Goal: Task Accomplishment & Management: Complete application form

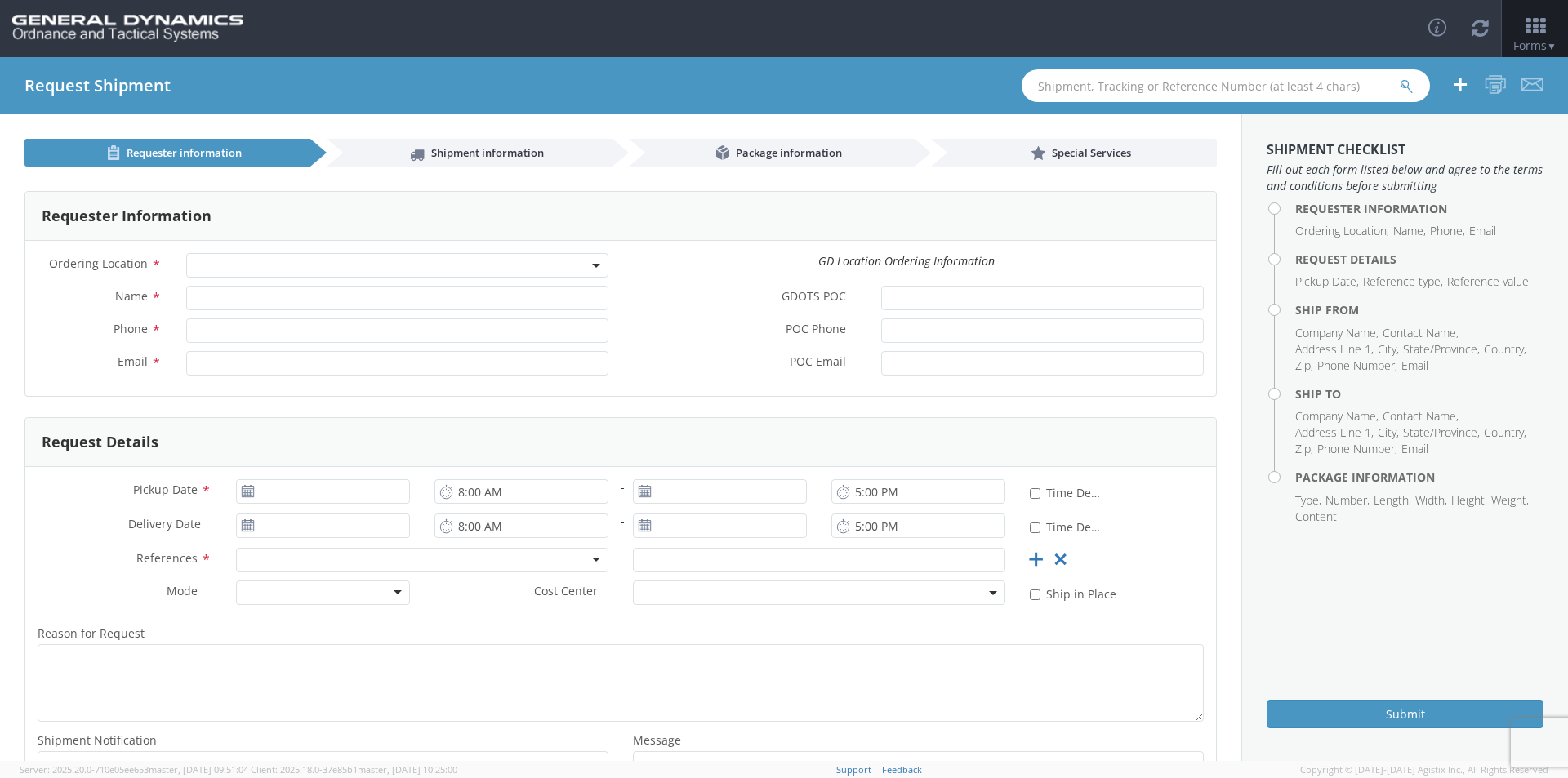
click at [597, 260] on span at bounding box center [397, 265] width 423 height 25
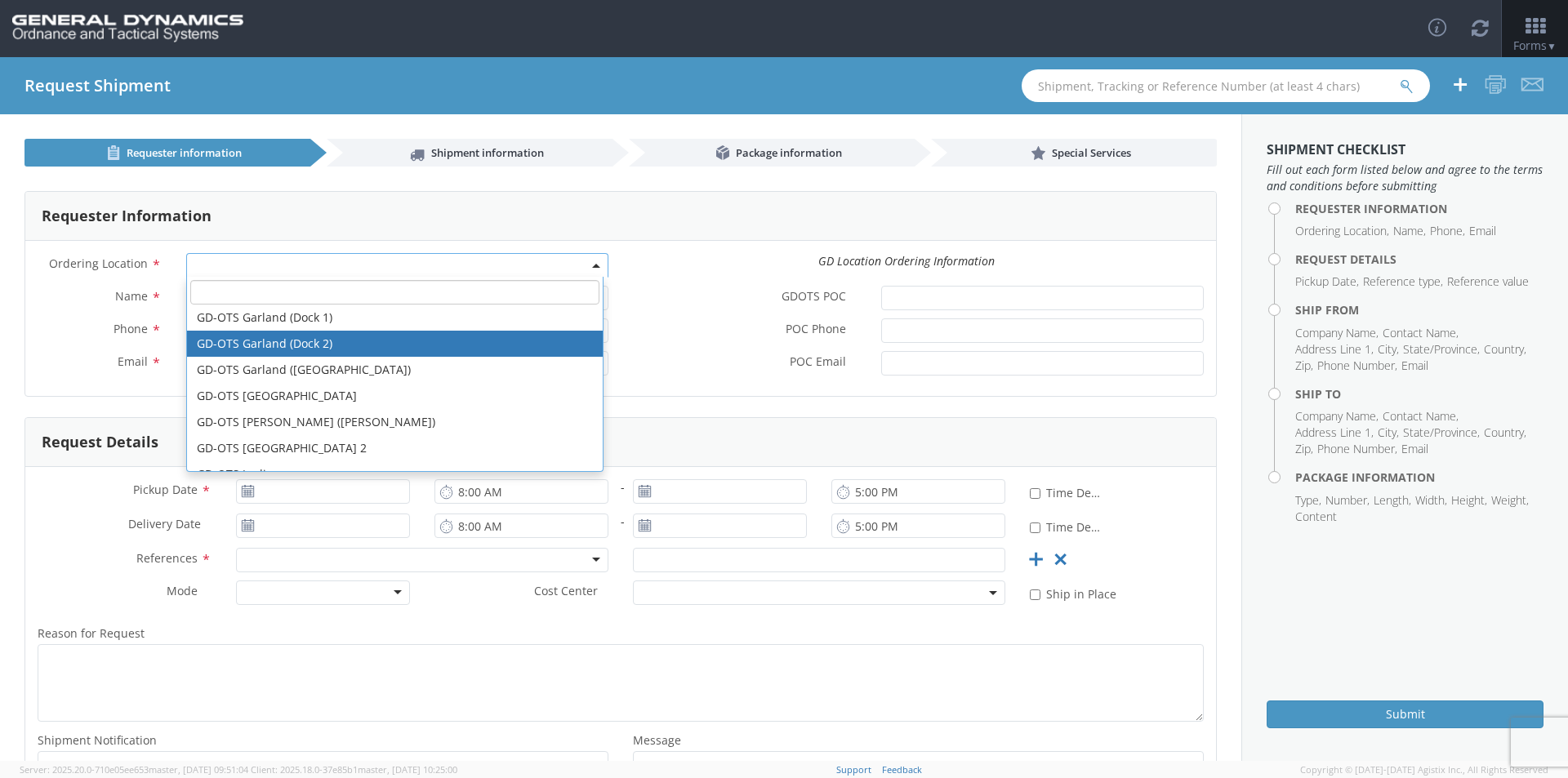
scroll to position [163, 0]
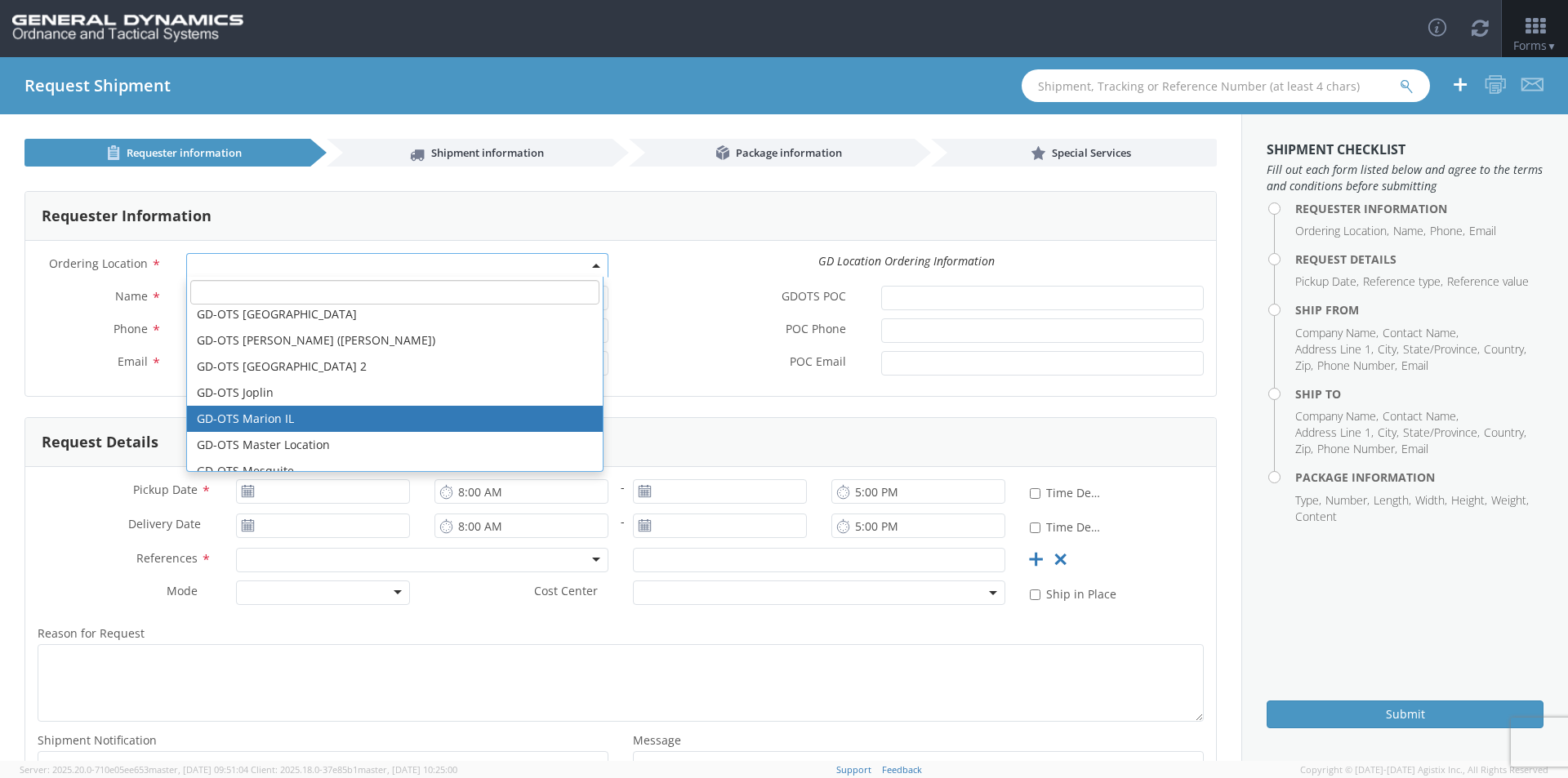
select select "313"
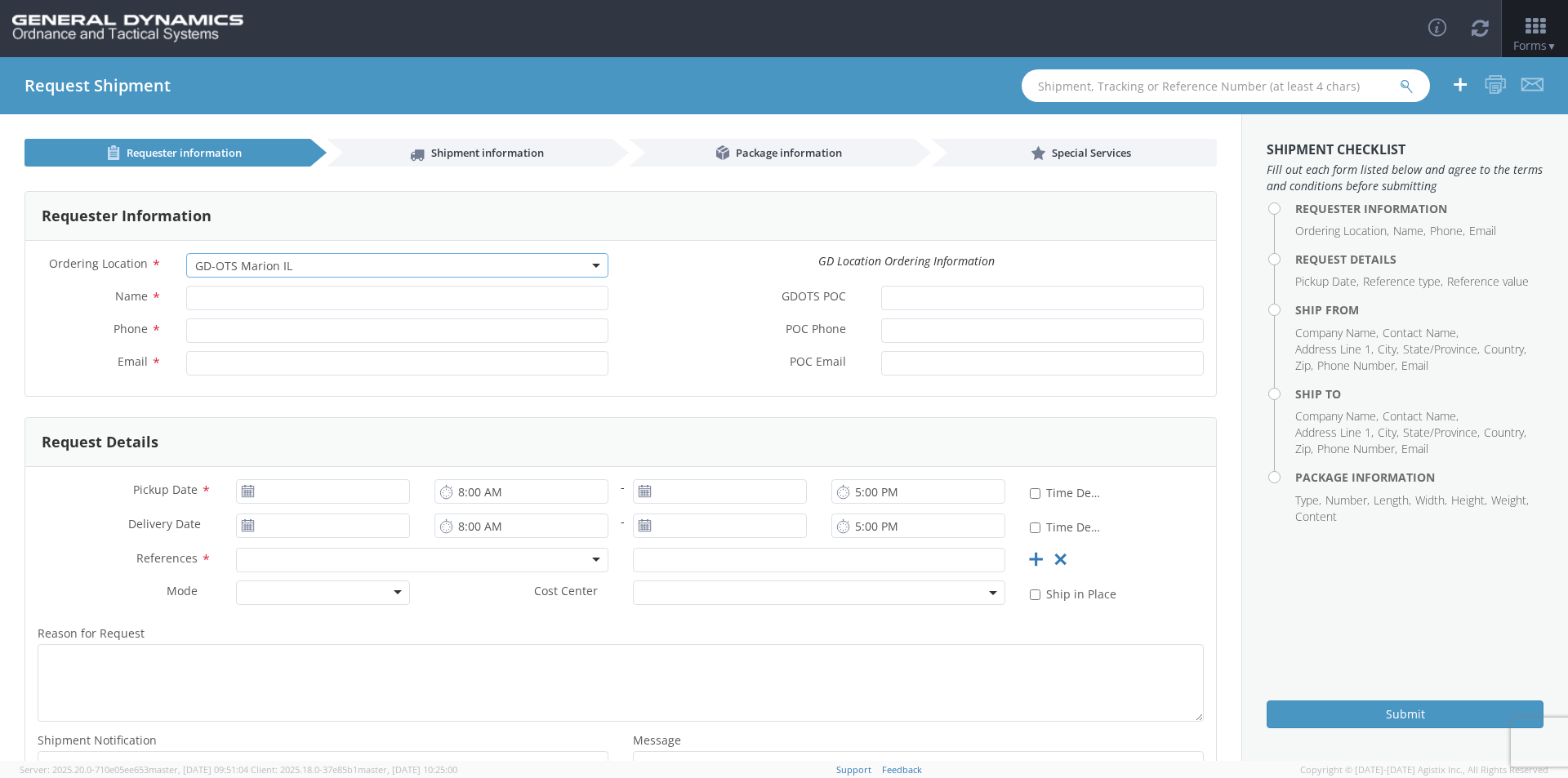
type input "[EMAIL_ADDRESS][DOMAIN_NAME]"
click at [404, 306] on input "Name *" at bounding box center [397, 298] width 423 height 25
type input "[PERSON_NAME]"
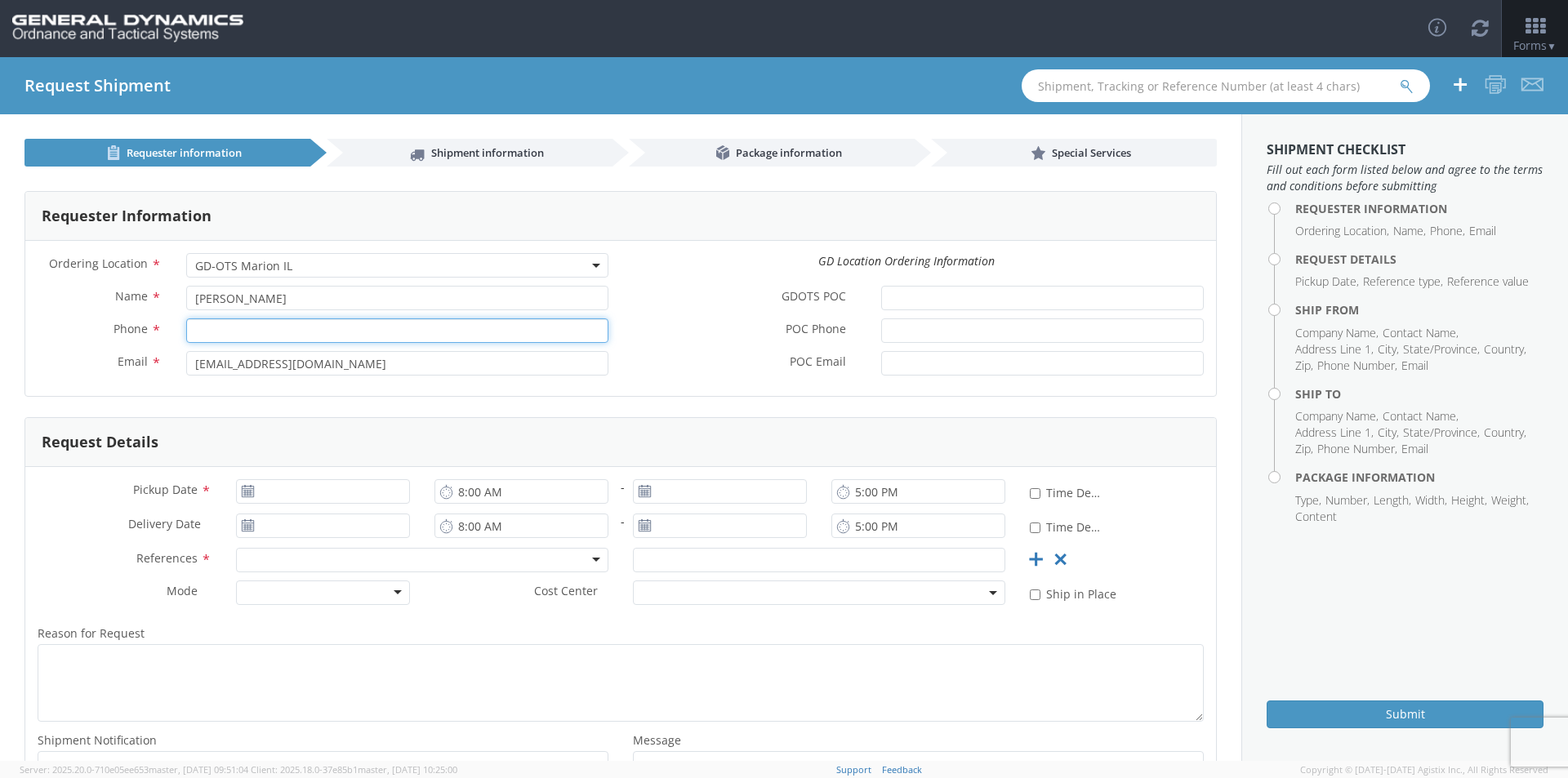
type input "4194685214"
type input "[PERSON_NAME][EMAIL_ADDRESS][DOMAIN_NAME]"
type input "[DATE]"
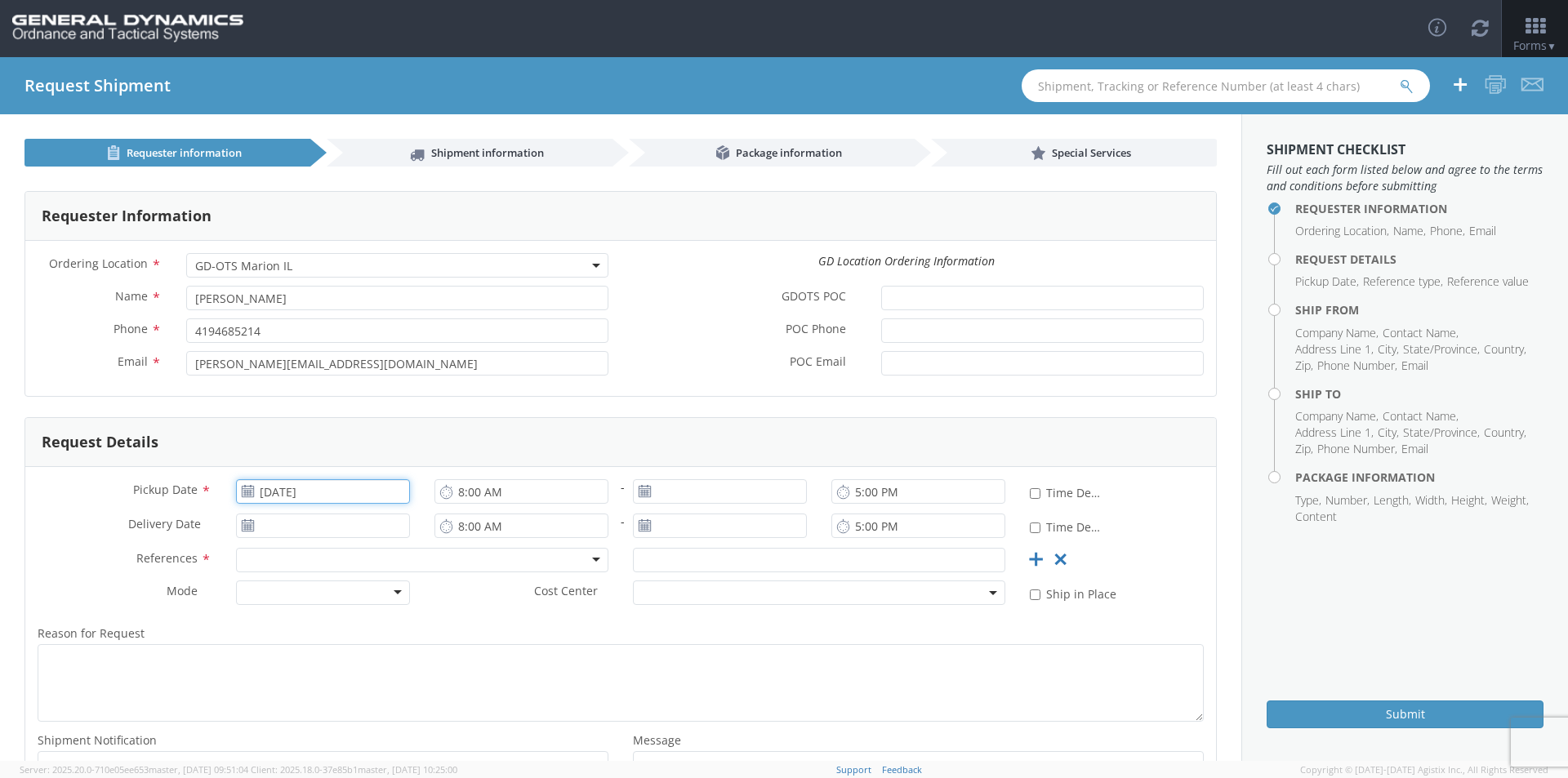
click at [295, 489] on input "[DATE]" at bounding box center [324, 491] width 174 height 25
click at [338, 573] on td "1" at bounding box center [349, 571] width 34 height 25
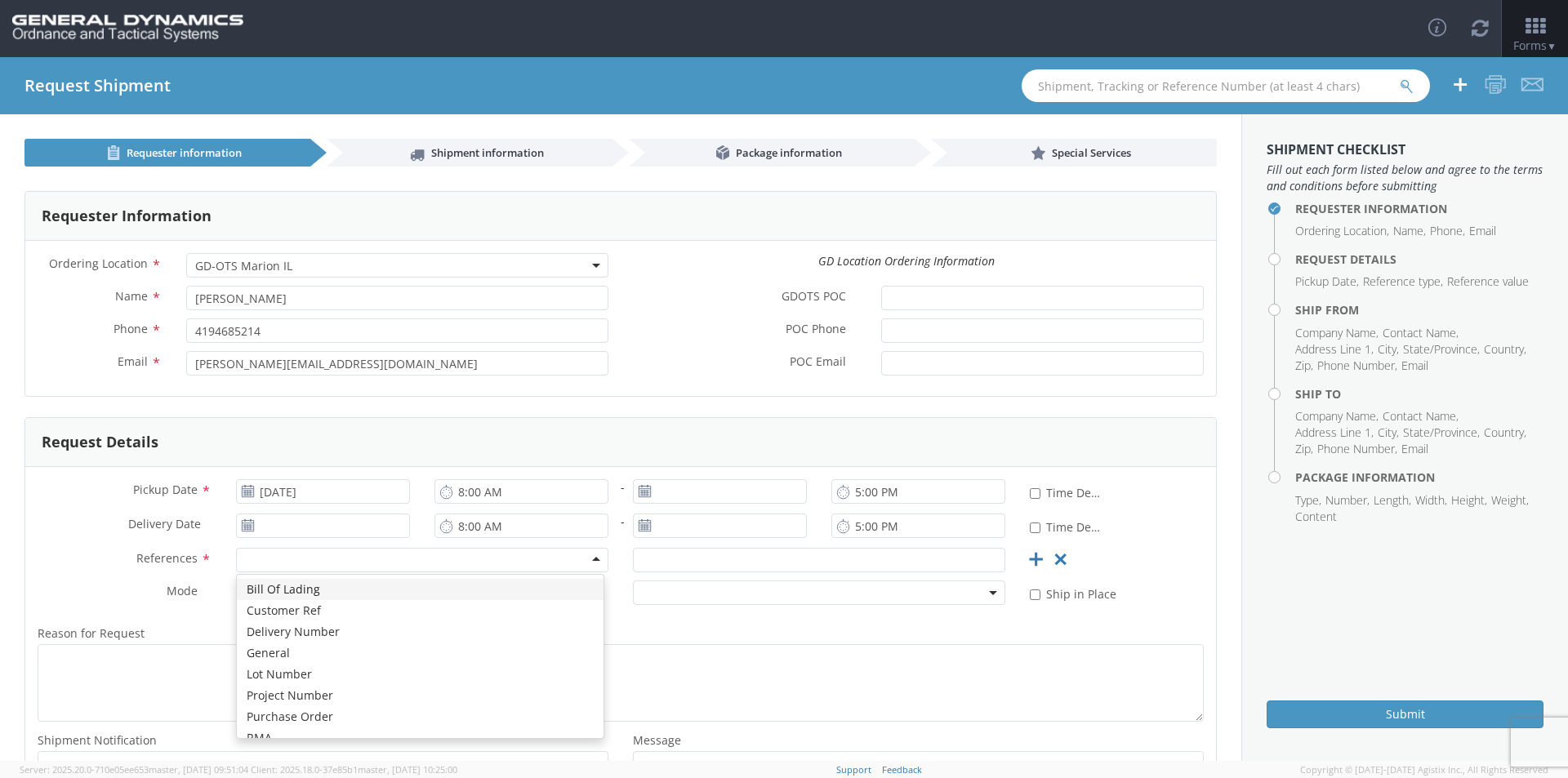
click at [290, 560] on div at bounding box center [423, 560] width 372 height 25
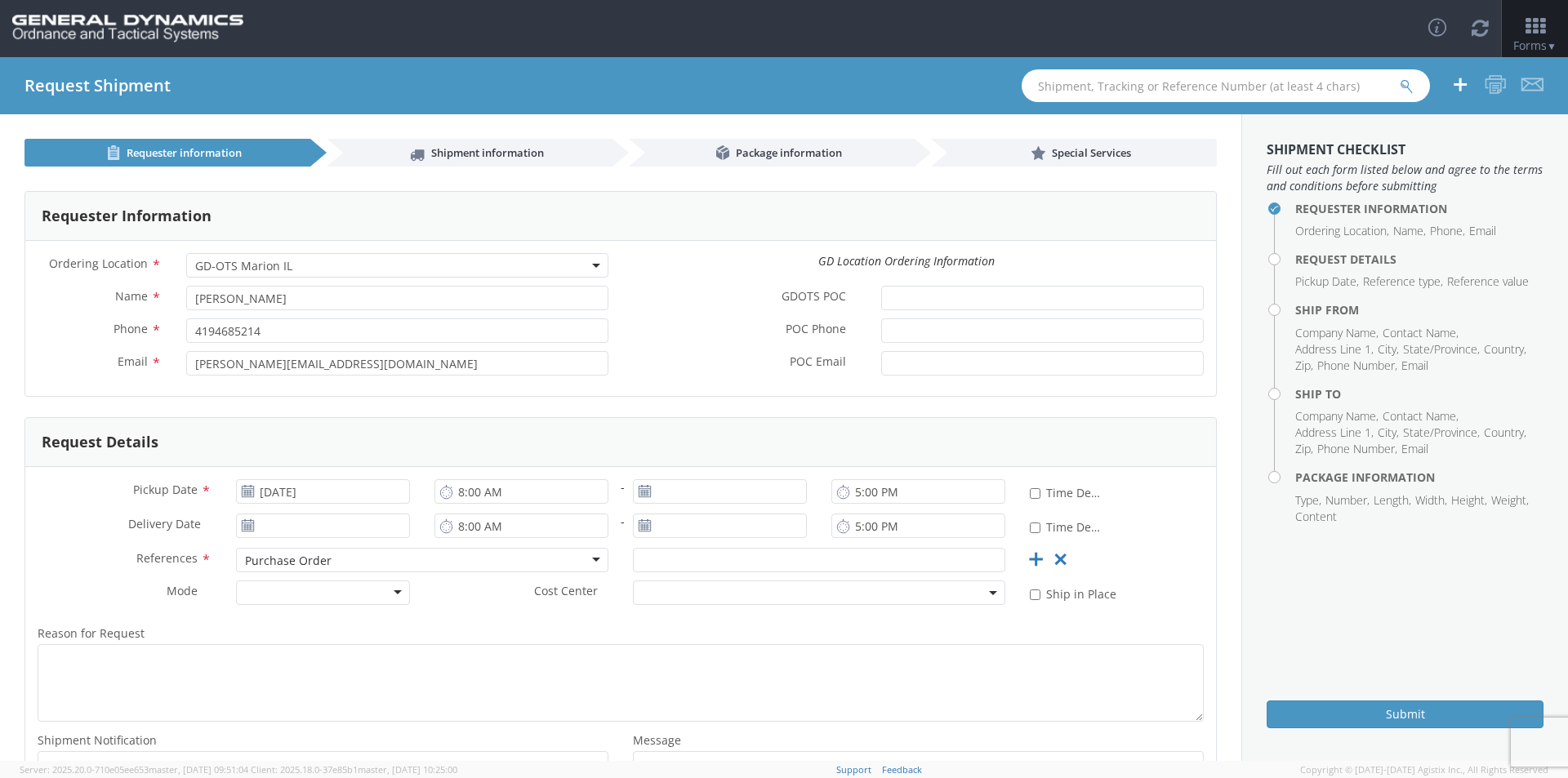
scroll to position [0, 0]
click at [692, 561] on input "text" at bounding box center [819, 560] width 372 height 25
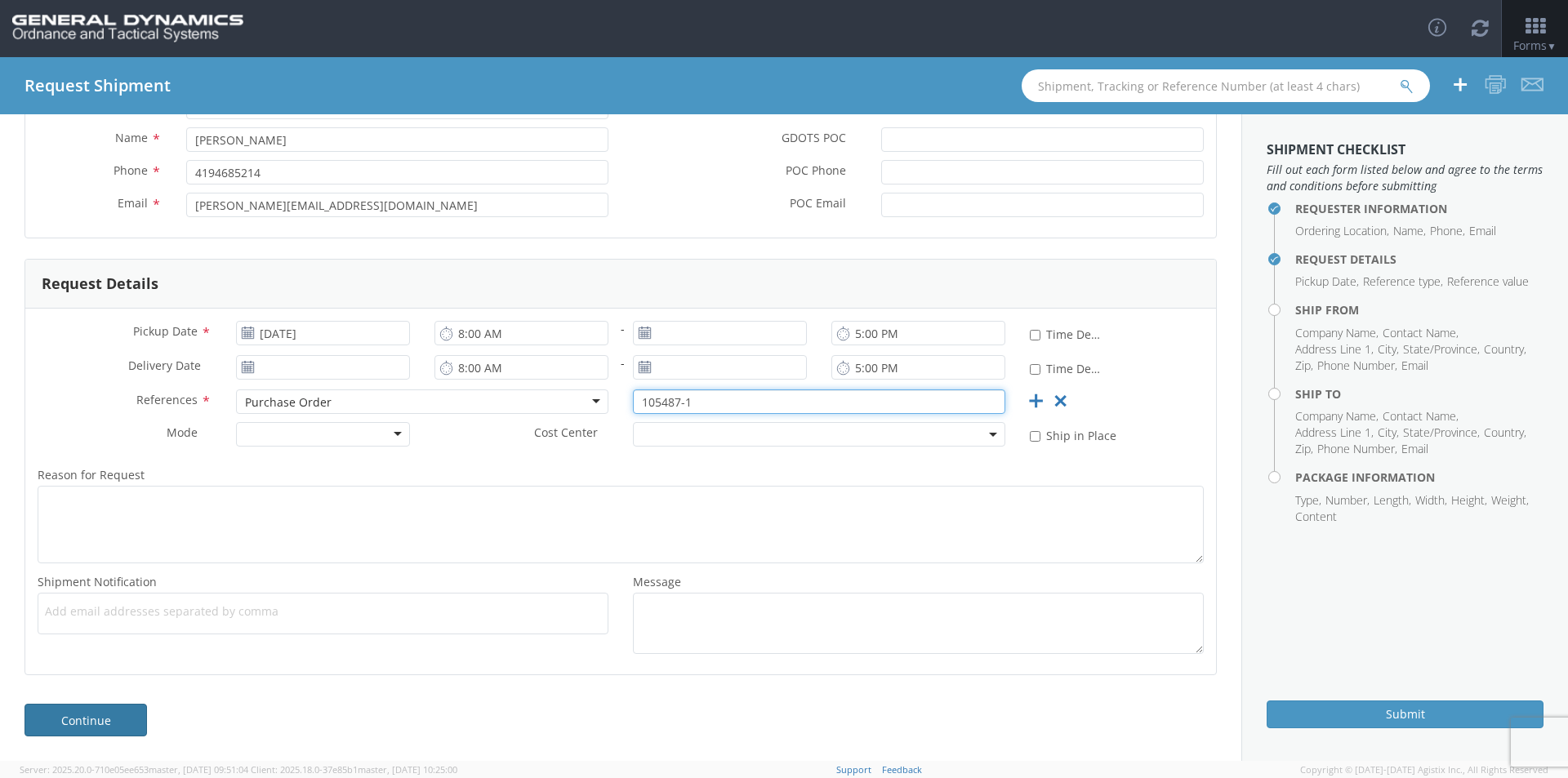
type input "105487-1"
click at [98, 714] on link "Continue" at bounding box center [86, 720] width 123 height 32
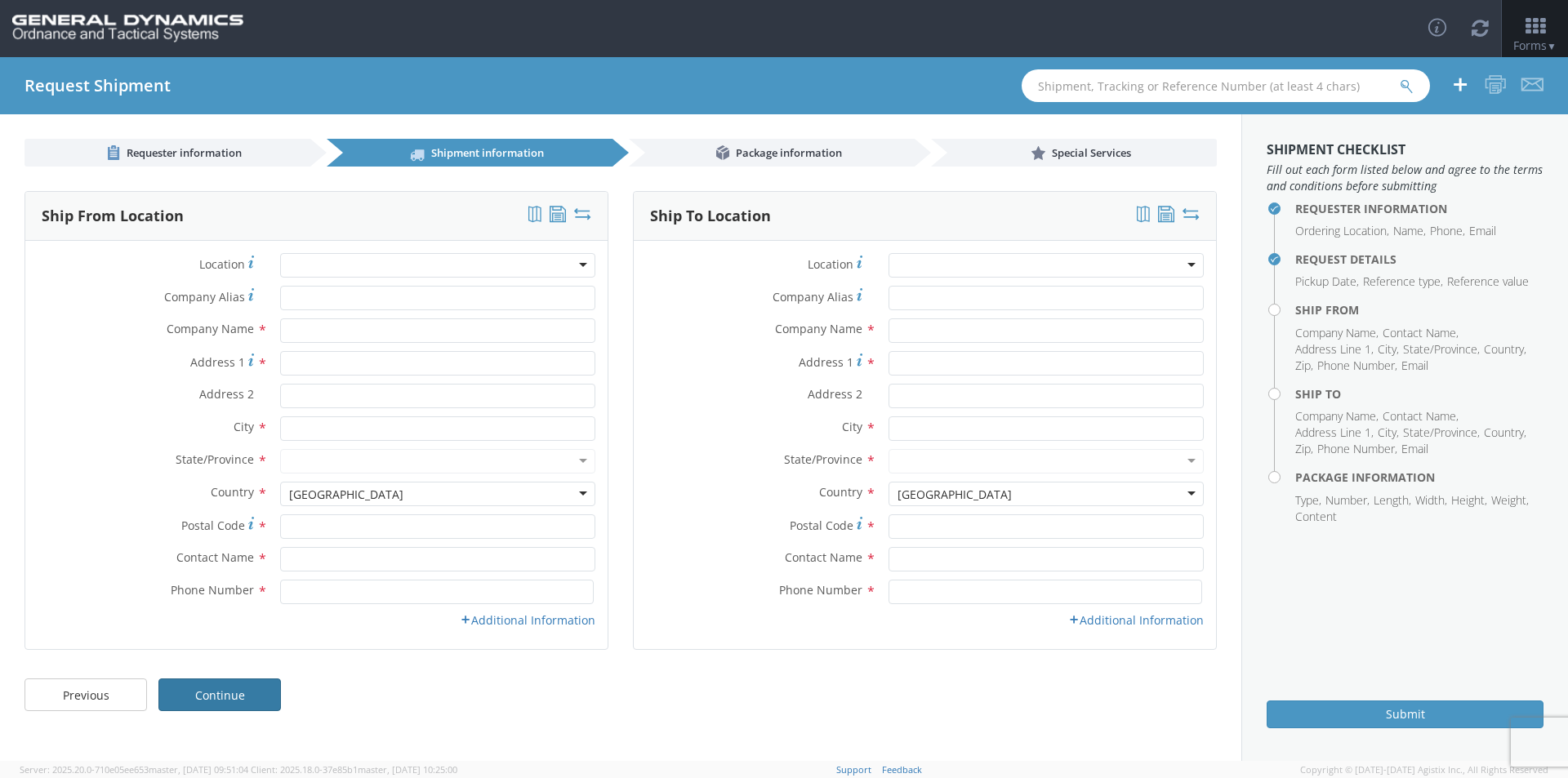
scroll to position [0, 0]
click at [336, 334] on input "text" at bounding box center [437, 330] width 315 height 25
type input "Galion LLC"
type input "[STREET_ADDRESS]"
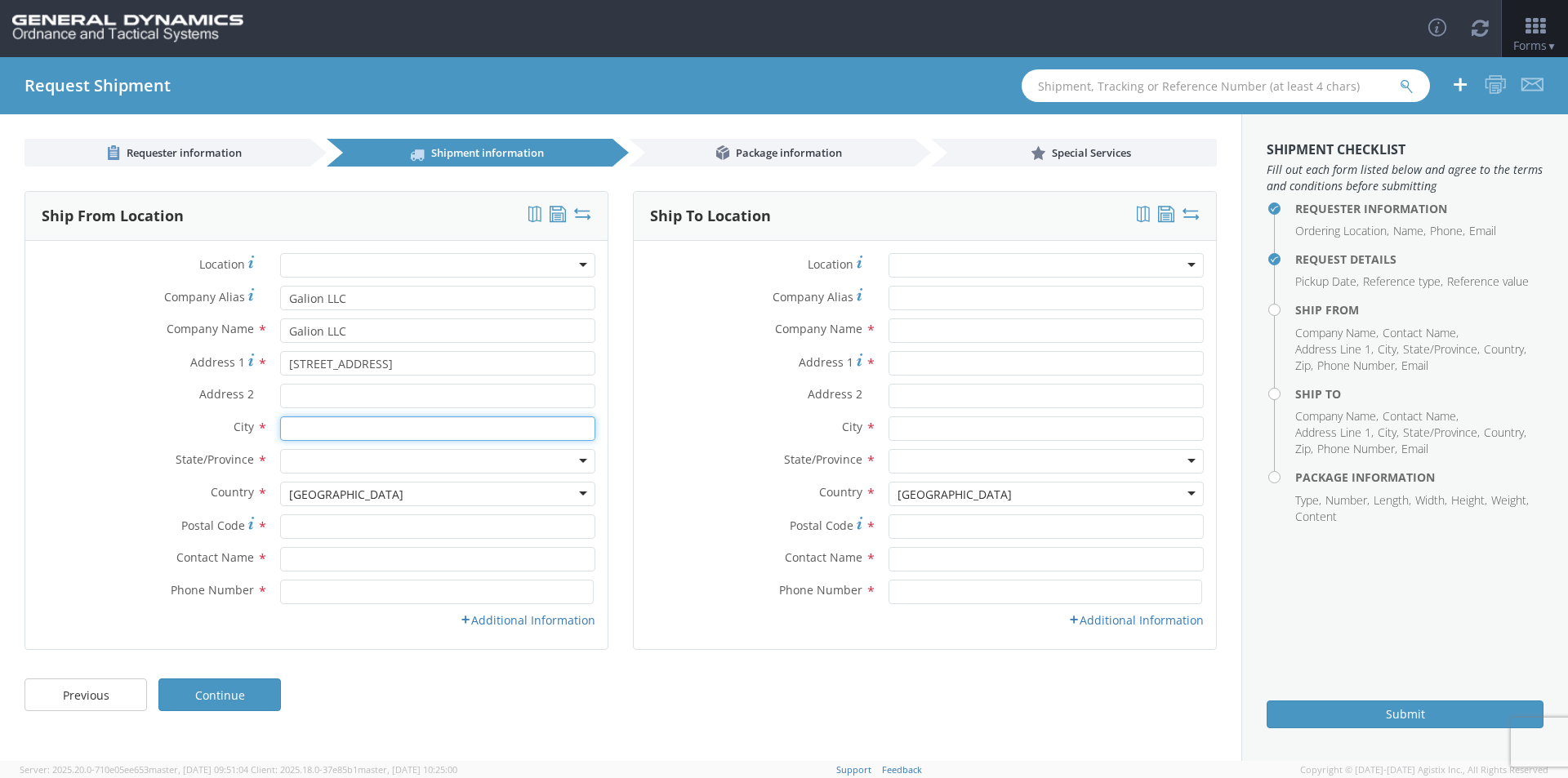
type input "Galion"
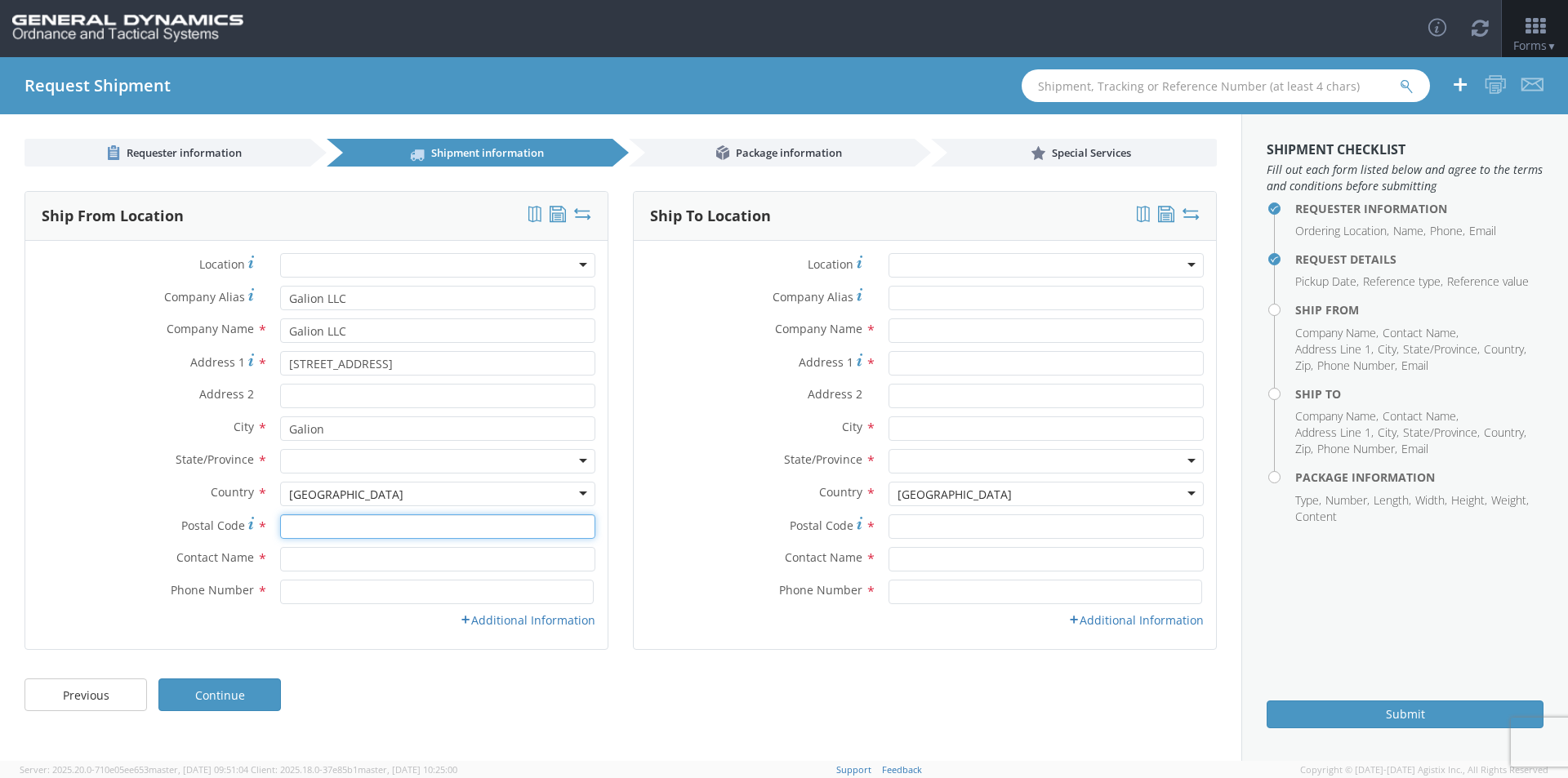
type input "44833"
type input "[PERSON_NAME]"
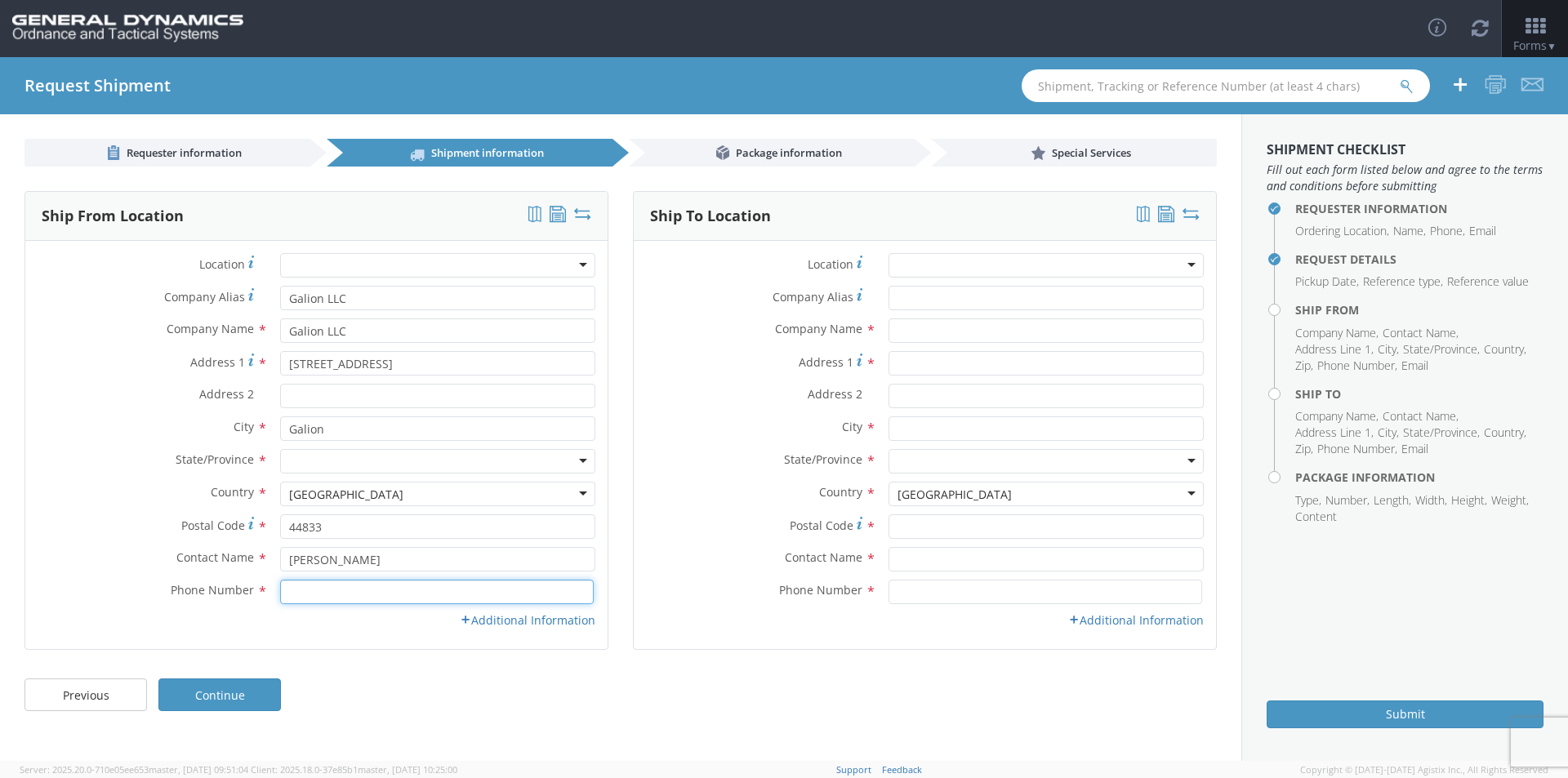
type input "4194685214"
click at [340, 465] on div at bounding box center [437, 461] width 315 height 25
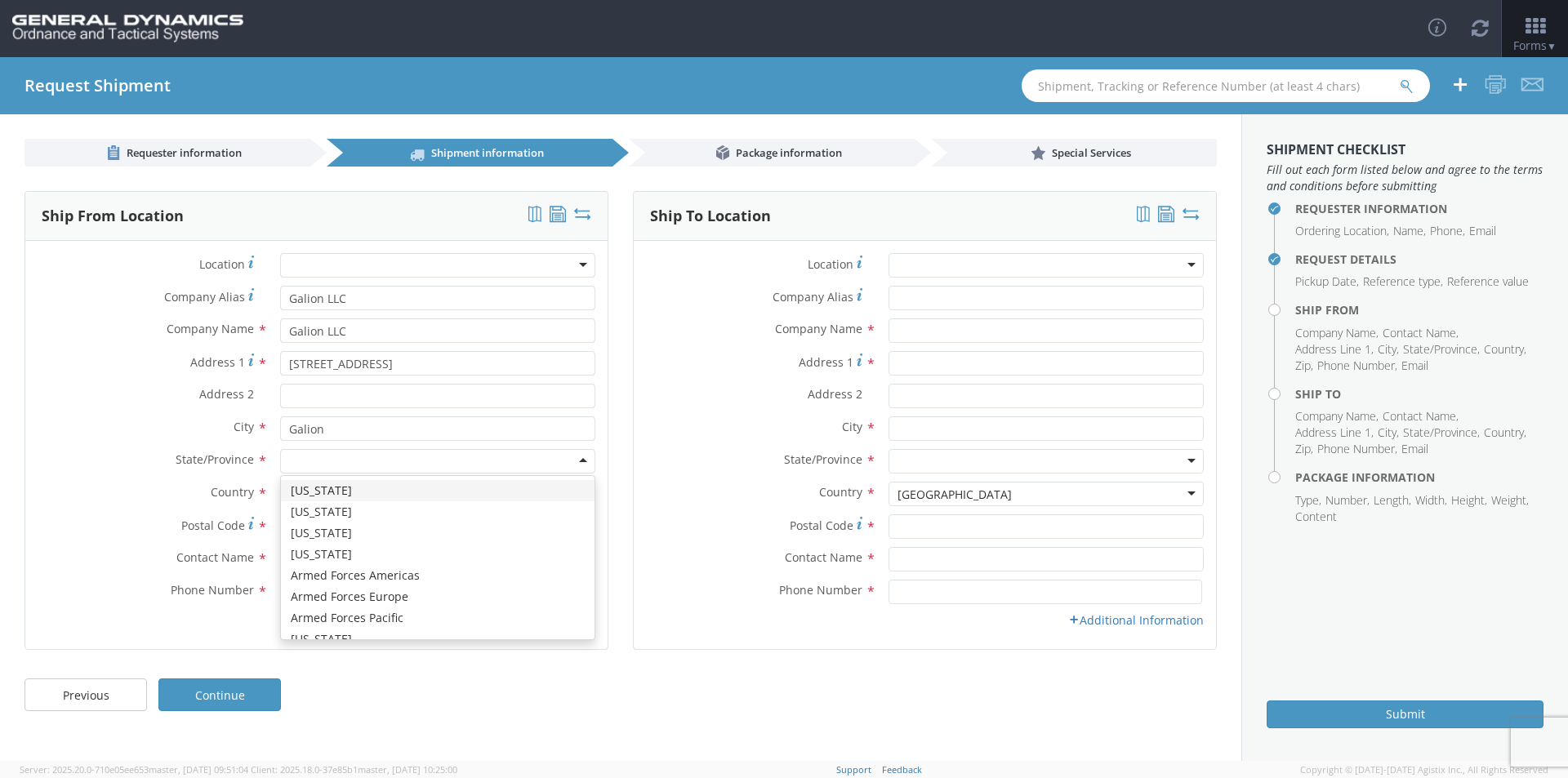
type input "o"
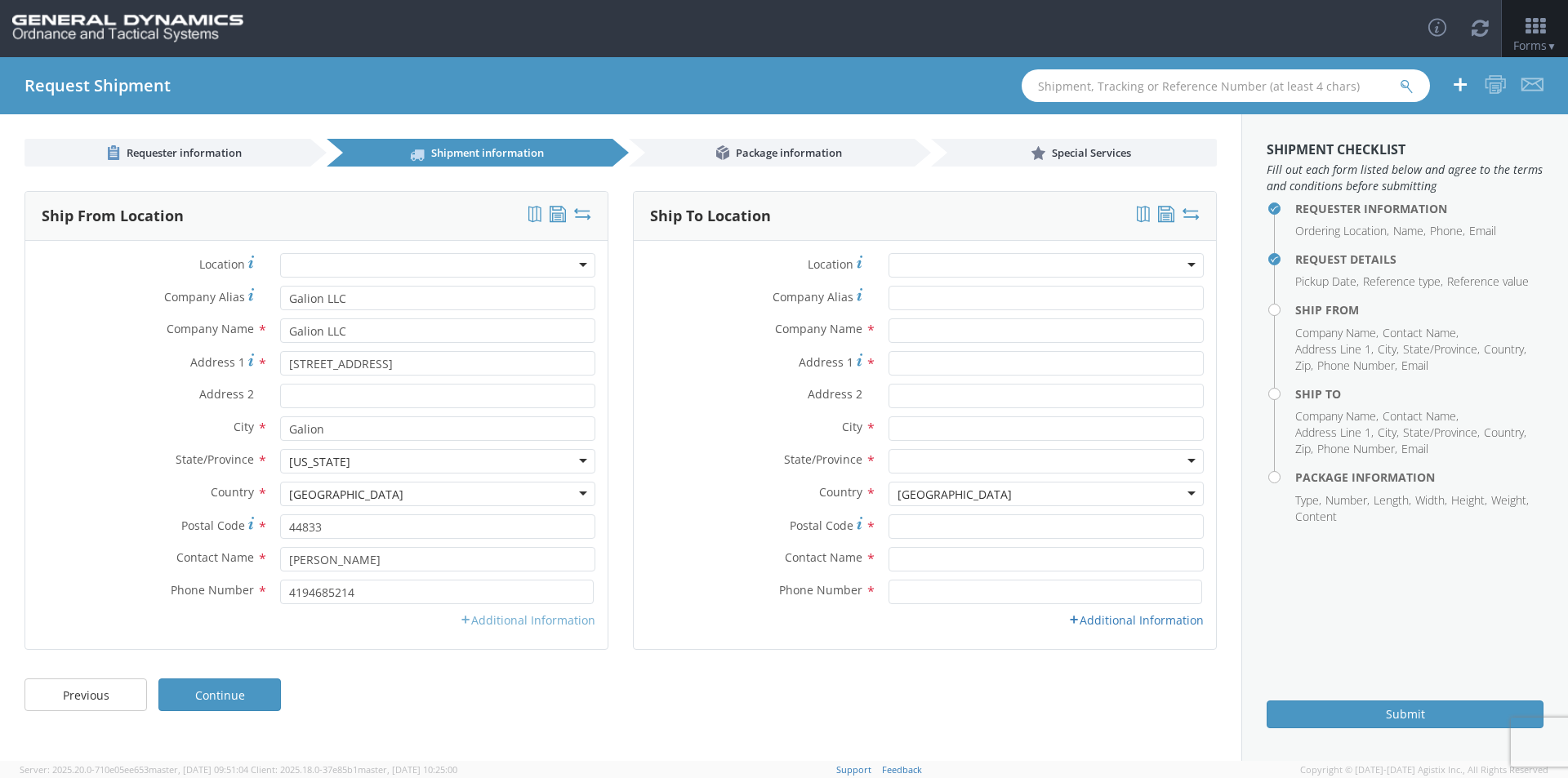
click at [535, 617] on link "Additional Information" at bounding box center [528, 620] width 136 height 15
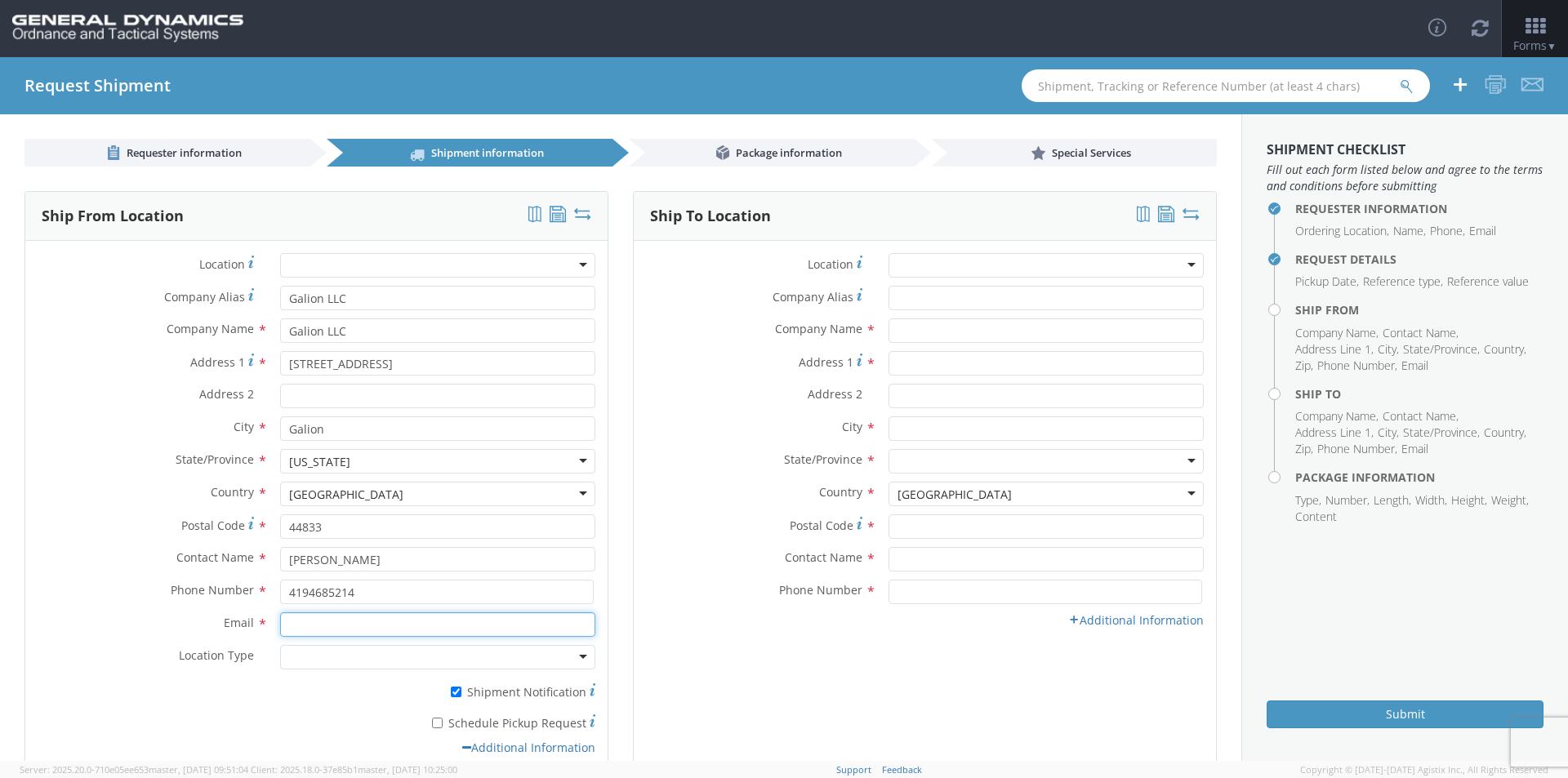
click at [346, 618] on input "Email *" at bounding box center [437, 624] width 315 height 25
type input "[PERSON_NAME][EMAIL_ADDRESS][DOMAIN_NAME]"
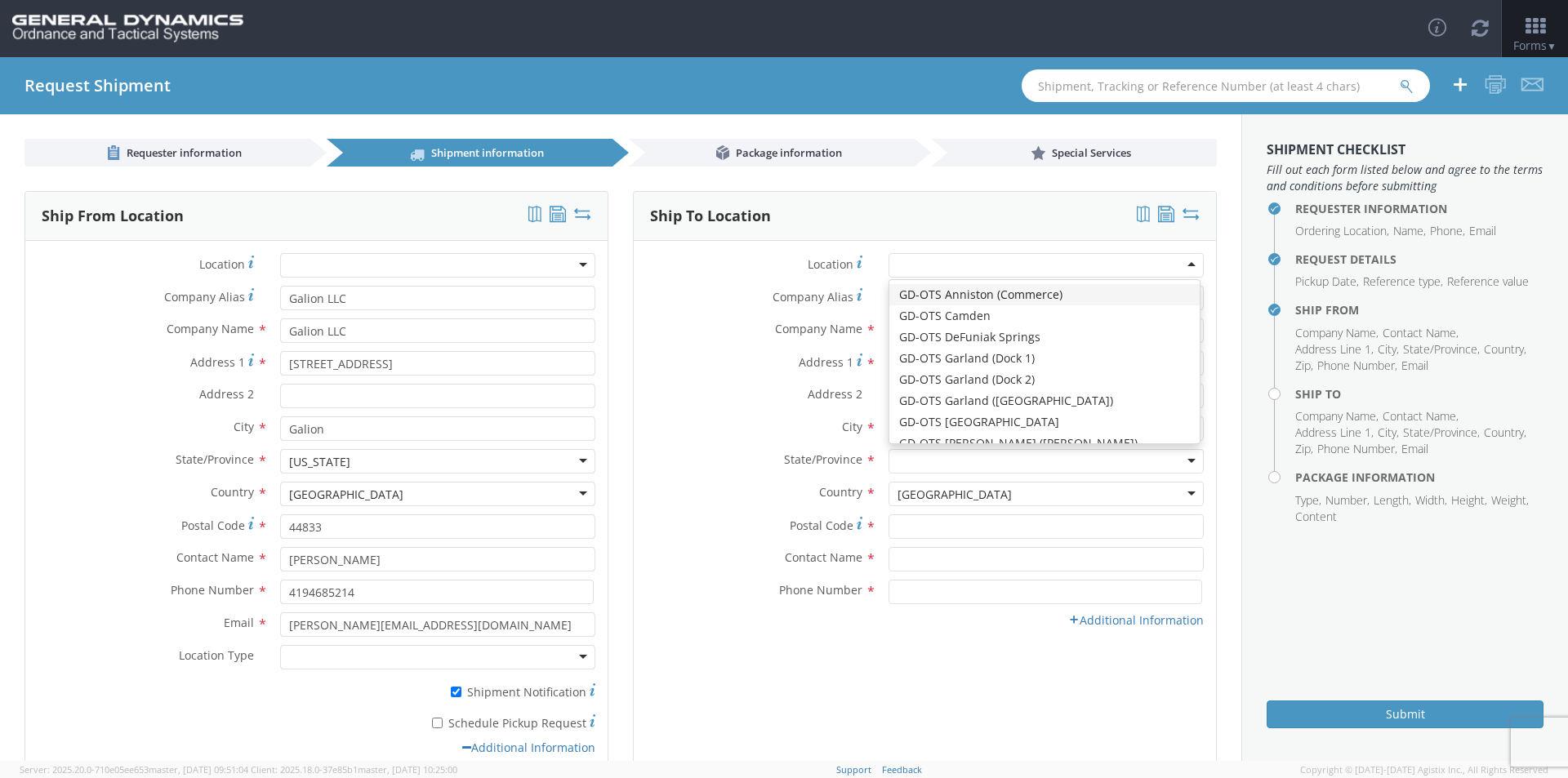
click at [1175, 262] on div at bounding box center [1046, 265] width 315 height 25
type input "GD-OTS Marion IL"
type input "[STREET_ADDRESS][PERSON_NAME]"
type input "[PERSON_NAME]"
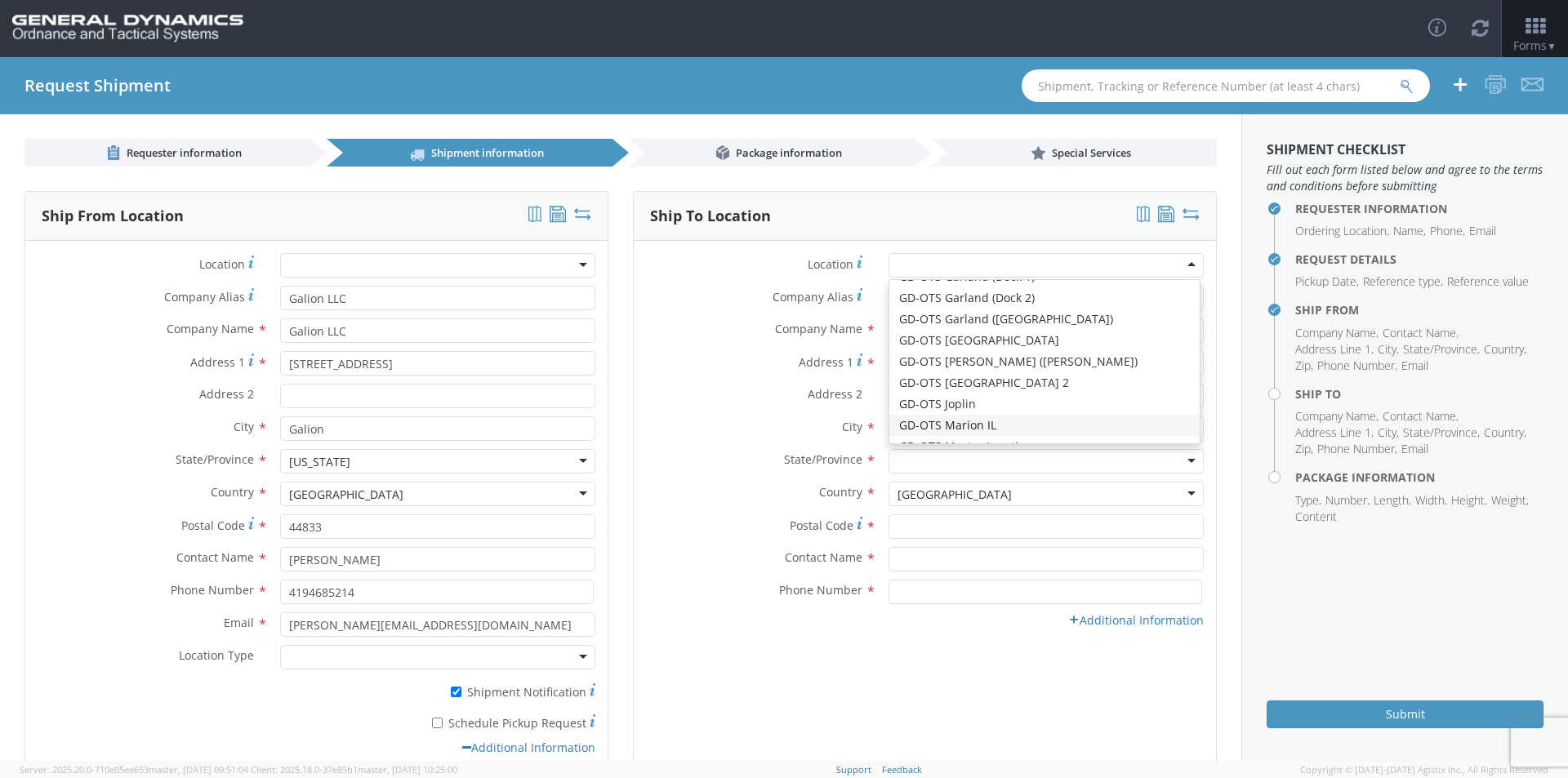
type input "62959"
type input "[PHONE_NUMBER]"
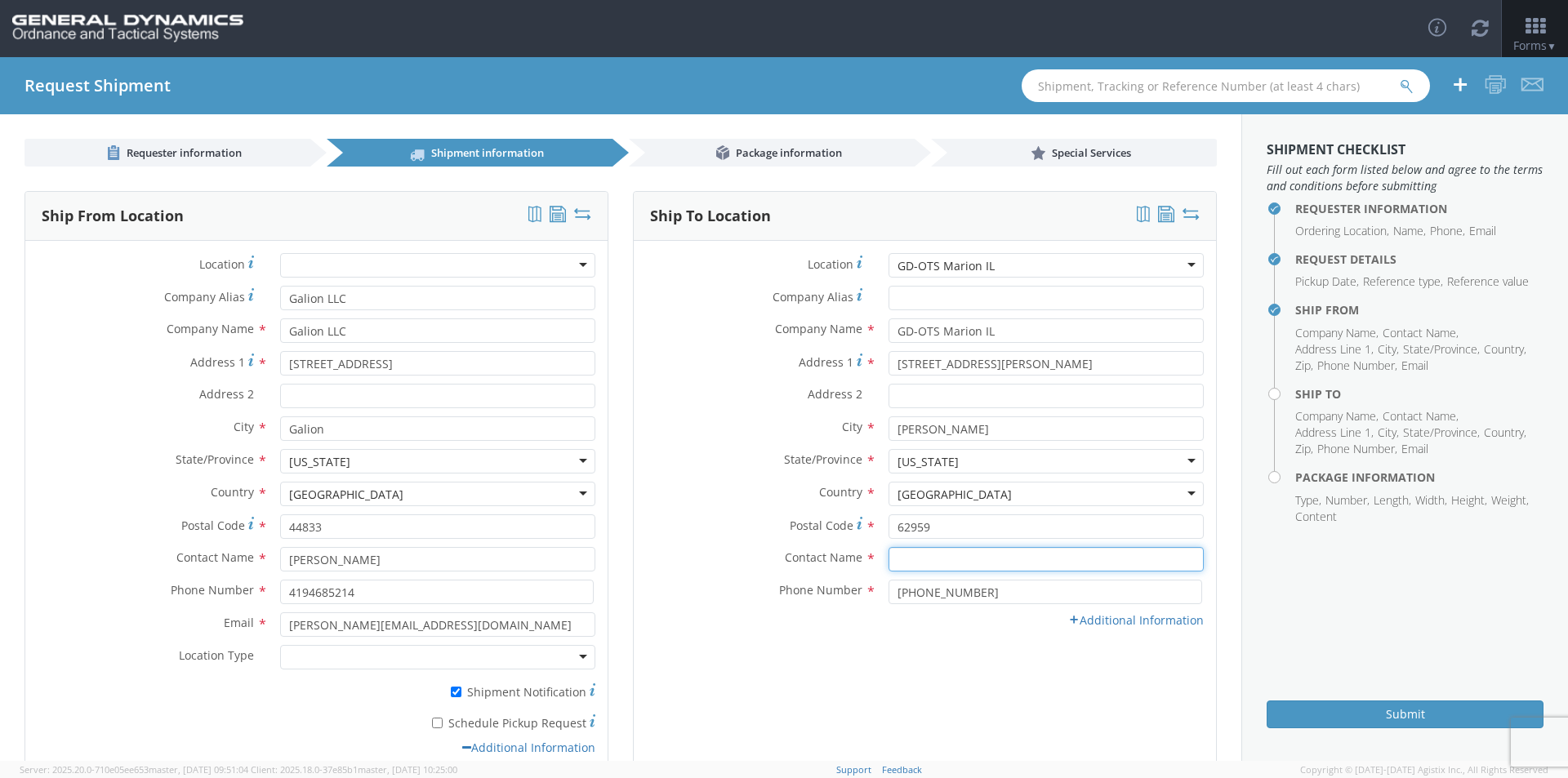
click at [944, 559] on input "text" at bounding box center [1046, 559] width 315 height 25
type input "[PERSON_NAME]"
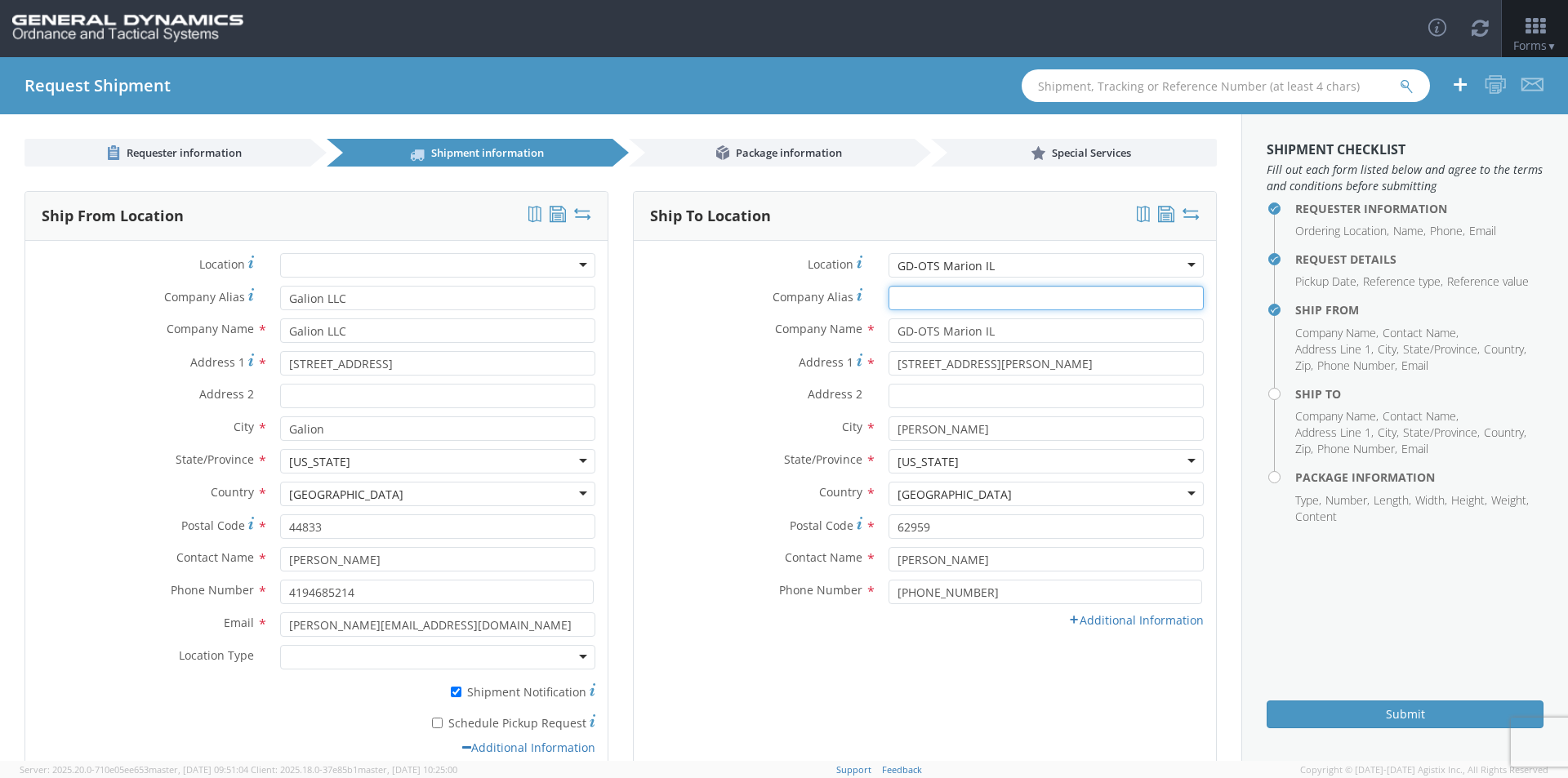
type input "GD-OTS Marion IL"
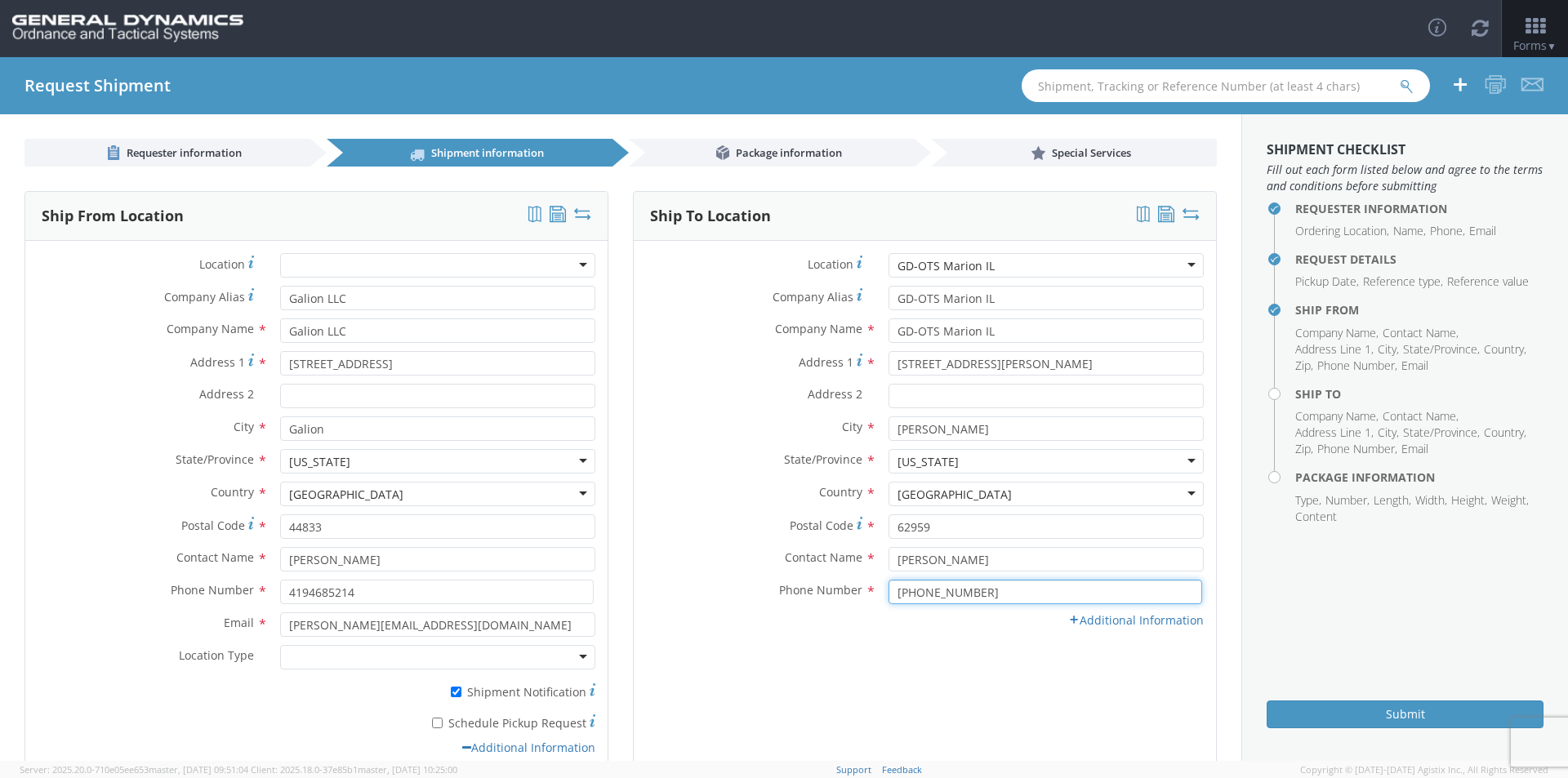
type input "6189939461"
click at [1162, 620] on link "Additional Information" at bounding box center [1136, 620] width 136 height 15
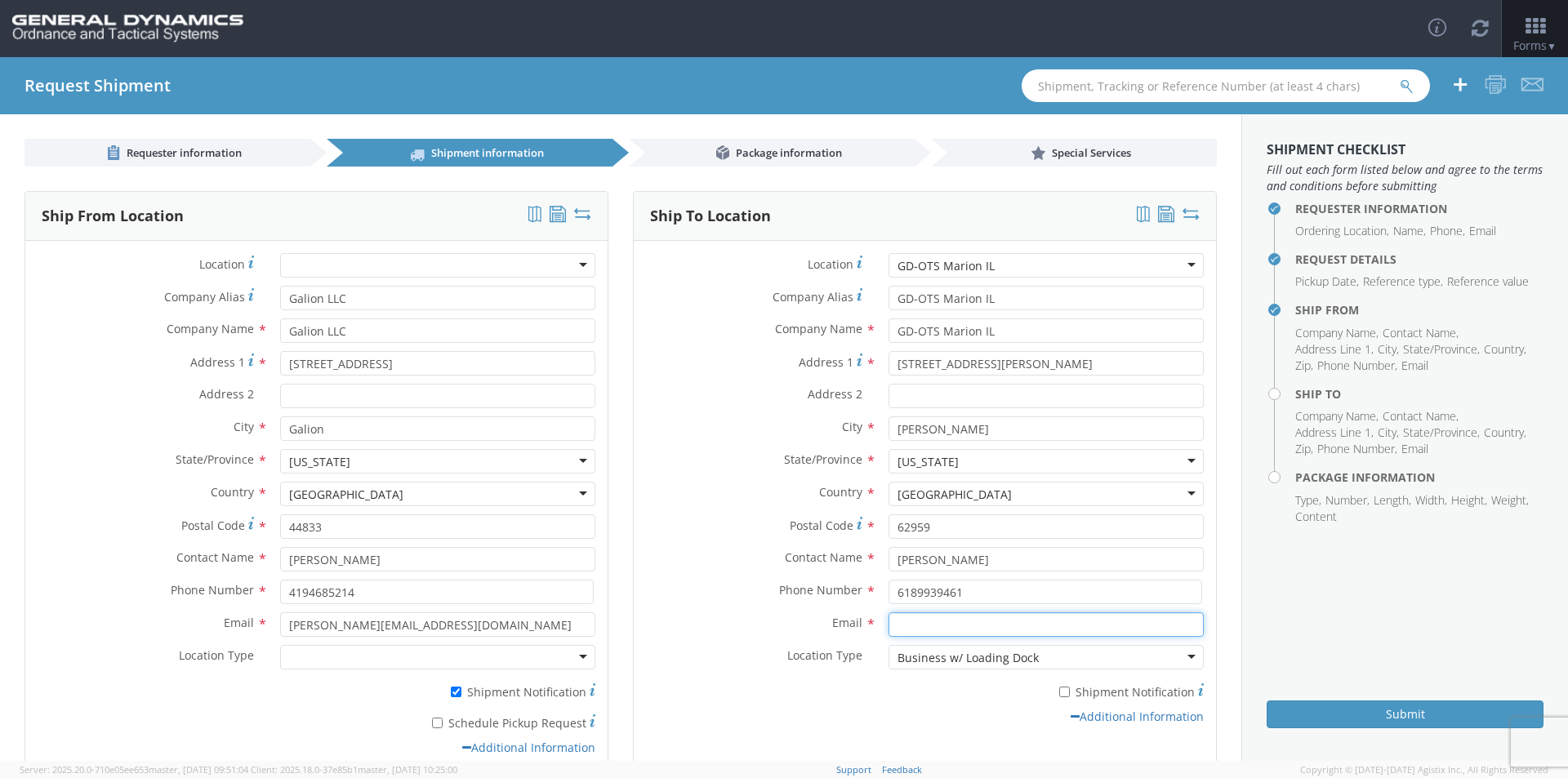
click at [972, 619] on input "Email *" at bounding box center [1046, 624] width 315 height 25
type input "[PERSON_NAME][EMAIL_ADDRESS][PERSON_NAME][DOMAIN_NAME]"
click at [436, 718] on input "* Schedule Pickup Request" at bounding box center [437, 723] width 10 height 10
checkbox input "true"
click at [1059, 693] on input "* Shipment Notification" at bounding box center [1064, 692] width 10 height 10
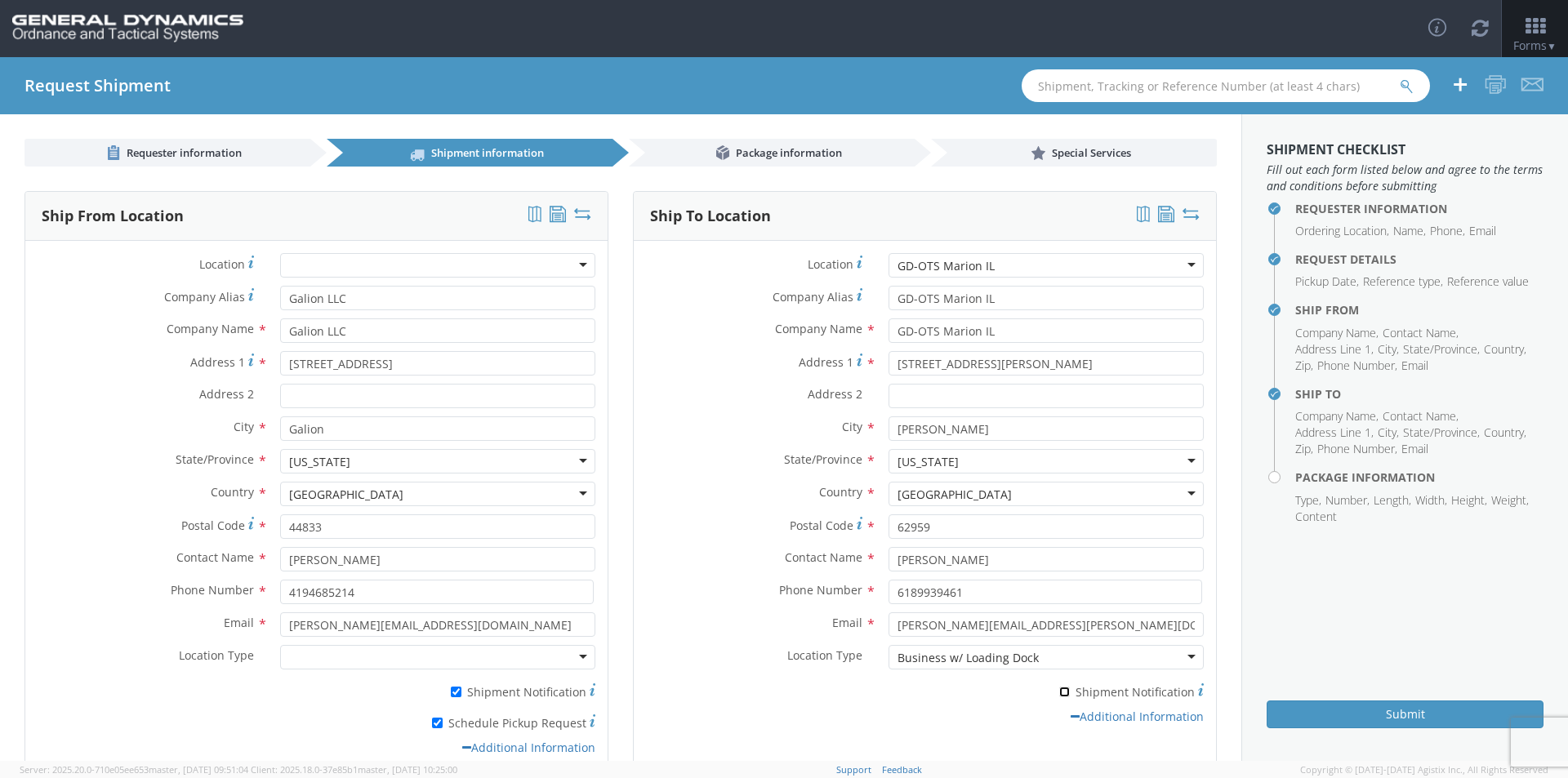
checkbox input "true"
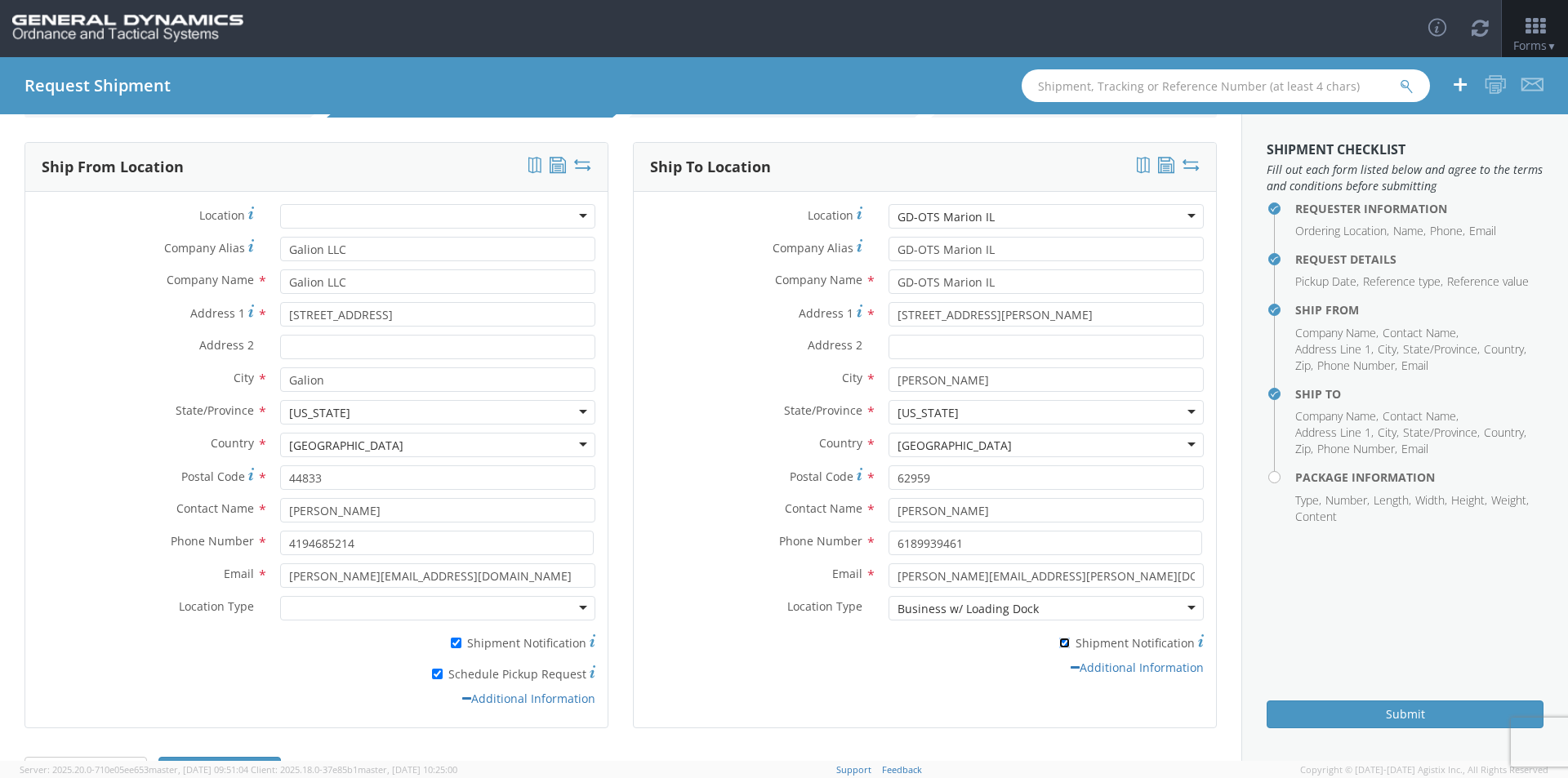
scroll to position [102, 0]
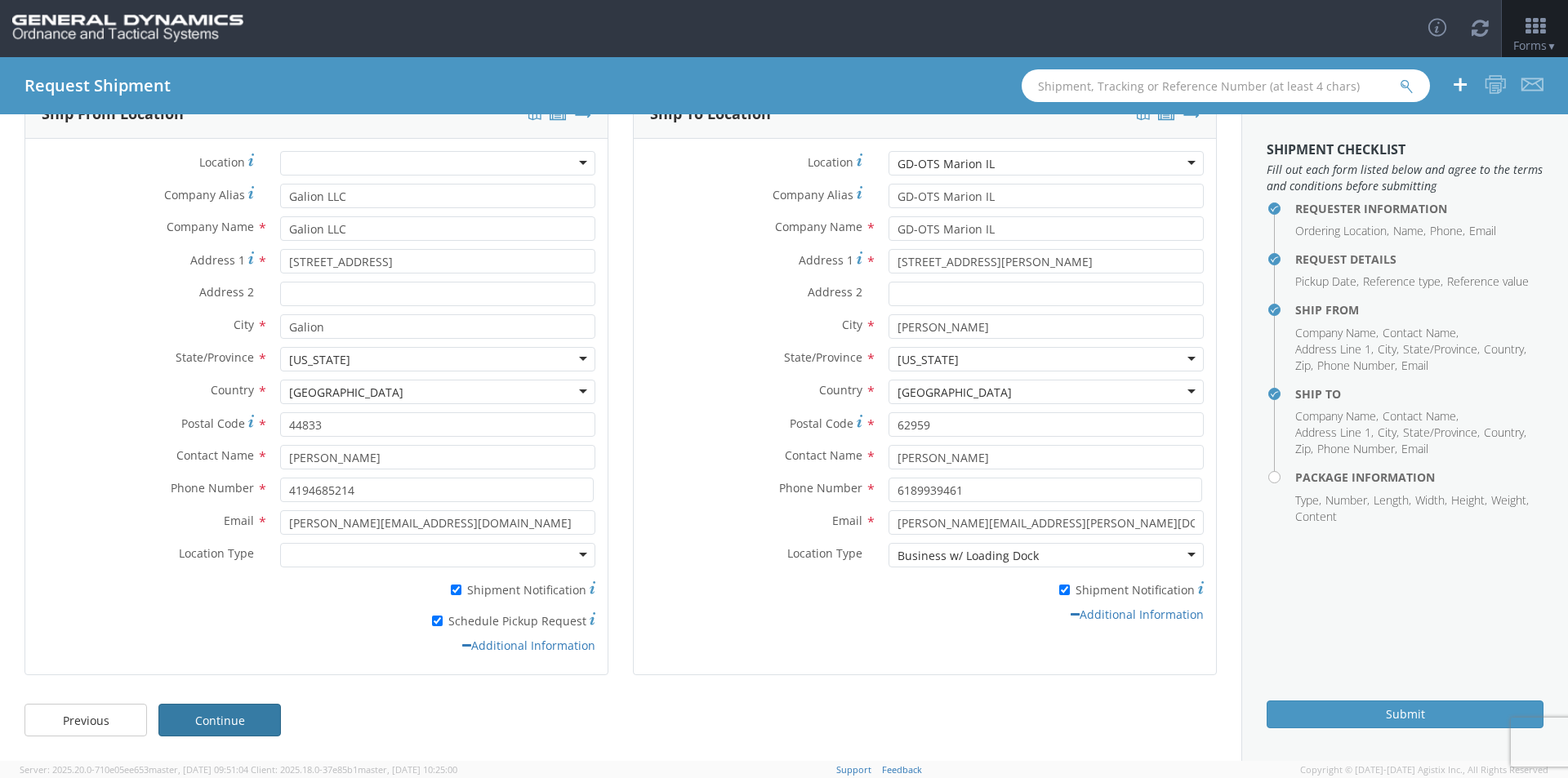
click at [240, 713] on link "Continue" at bounding box center [220, 720] width 123 height 32
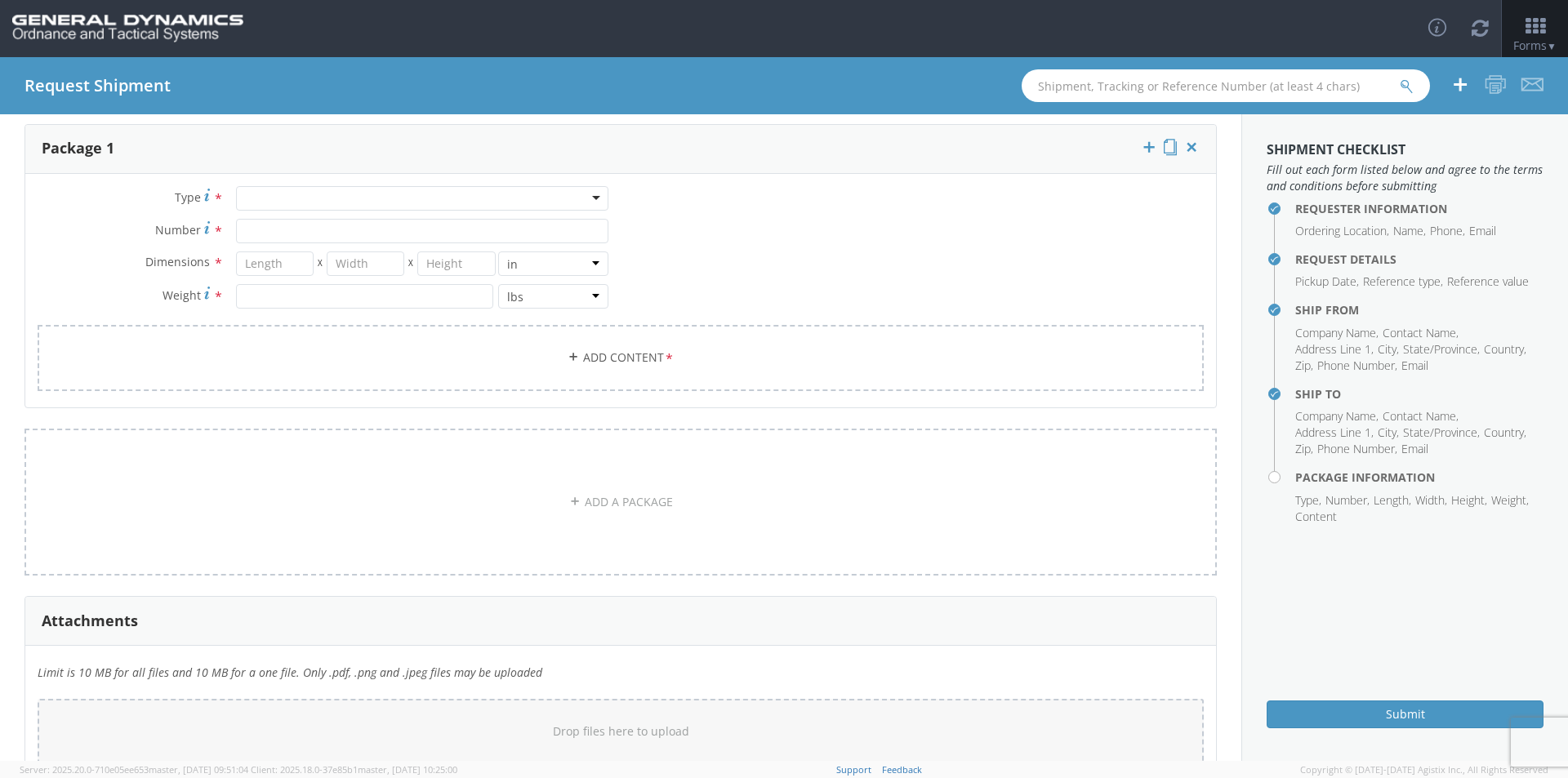
click at [517, 200] on div at bounding box center [423, 198] width 372 height 25
type input "p"
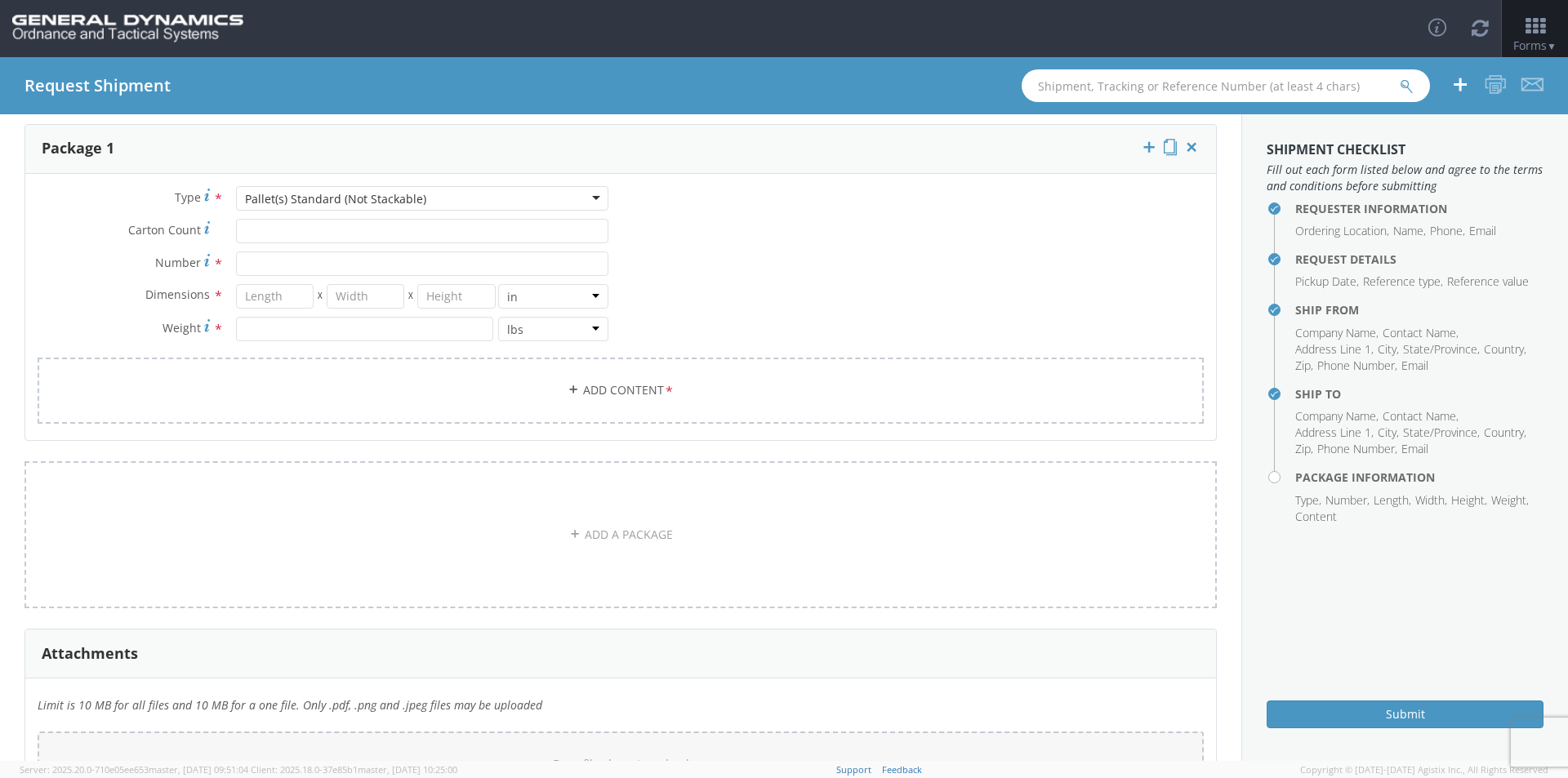
scroll to position [0, 0]
click at [278, 260] on input "Number *" at bounding box center [423, 264] width 372 height 25
type input "1"
click at [282, 299] on input "number" at bounding box center [275, 296] width 78 height 25
type input "40"
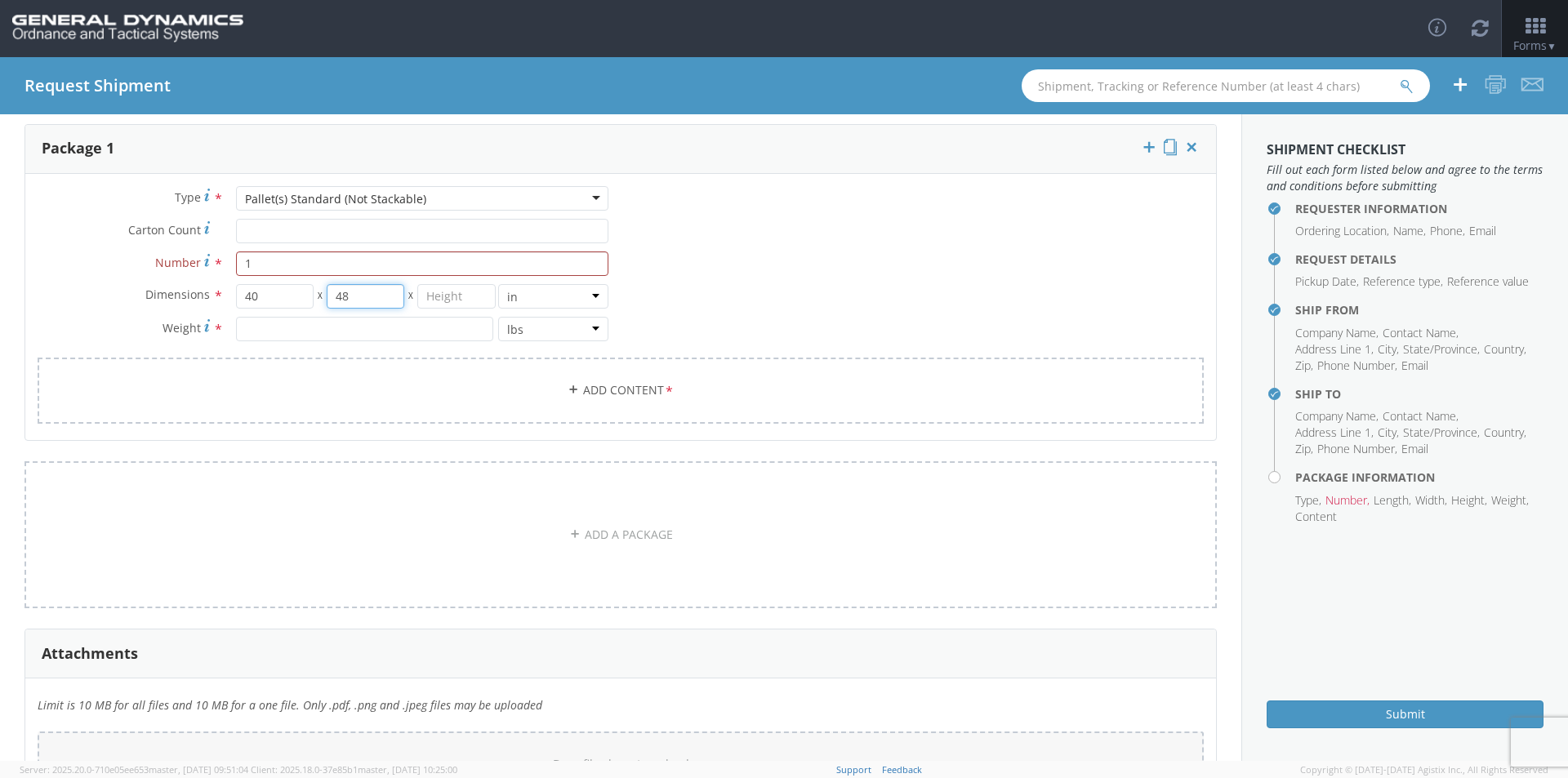
type input "48"
drag, startPoint x: 276, startPoint y: 298, endPoint x: 234, endPoint y: 298, distance: 42.0
click at [236, 298] on input "40" at bounding box center [275, 296] width 78 height 25
click at [446, 293] on input "number" at bounding box center [456, 296] width 78 height 25
type input "22"
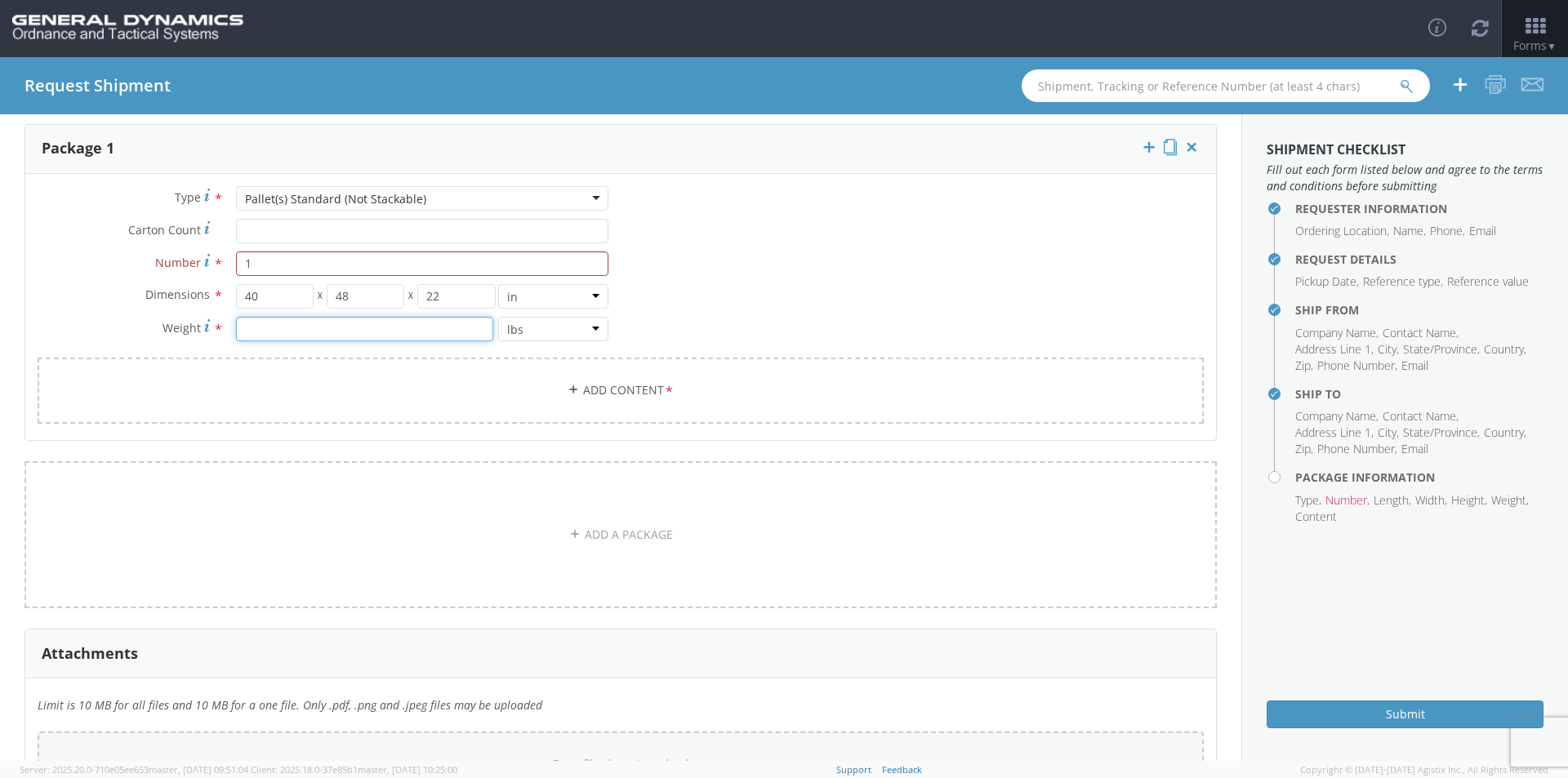
click at [370, 334] on input "number" at bounding box center [364, 328] width 257 height 25
type input "1166"
click at [525, 378] on link "Add Content *" at bounding box center [621, 391] width 1167 height 67
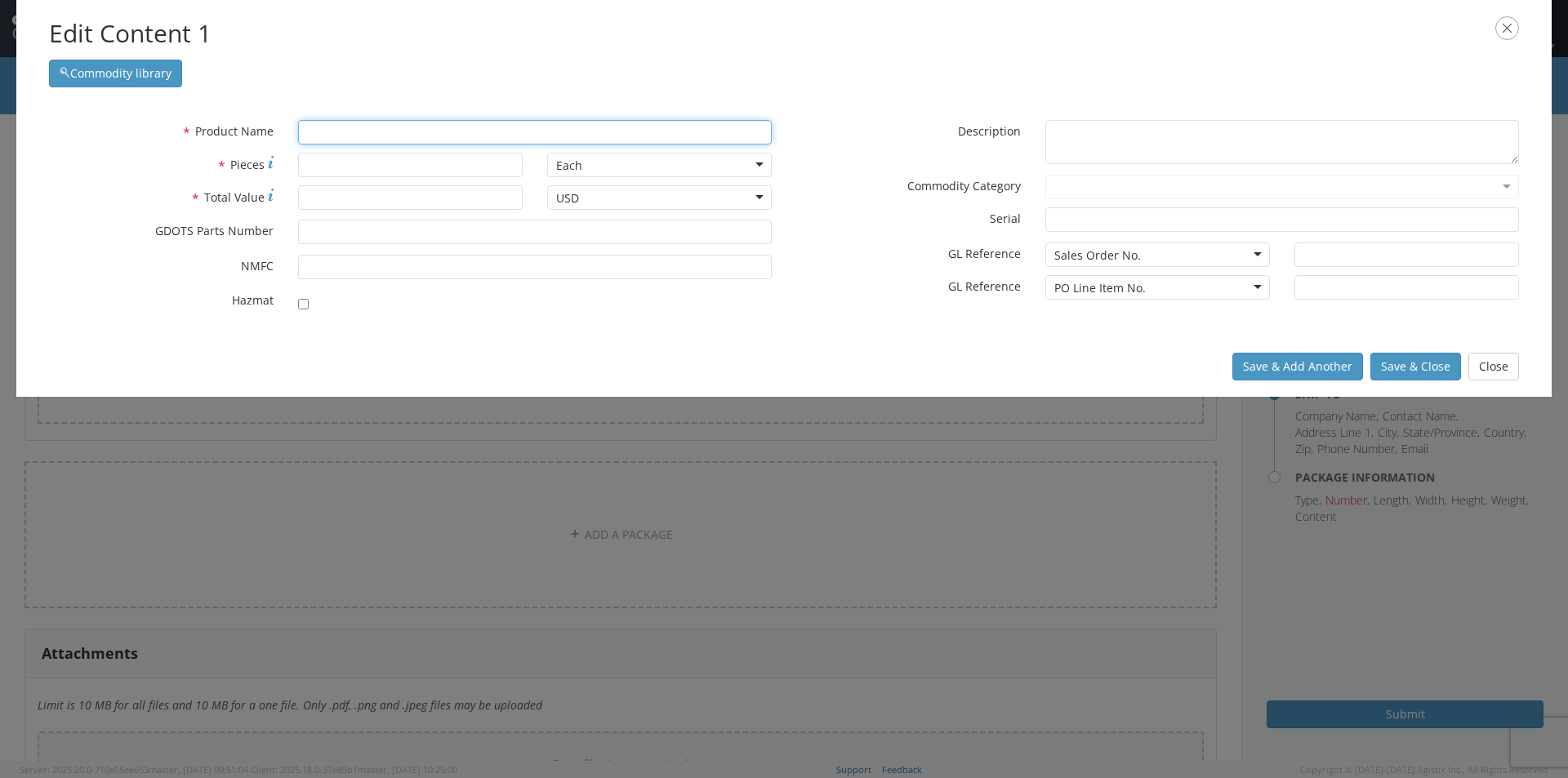
click at [355, 131] on input "text" at bounding box center [534, 132] width 474 height 25
type input "LW"
type input "LW50MM HEAB TRACE SUSTAINER PELLET"
click at [341, 160] on div "unable to find any results that match the current query" at bounding box center [534, 163] width 472 height 25
type input "LW30MM MMPA Projectile"
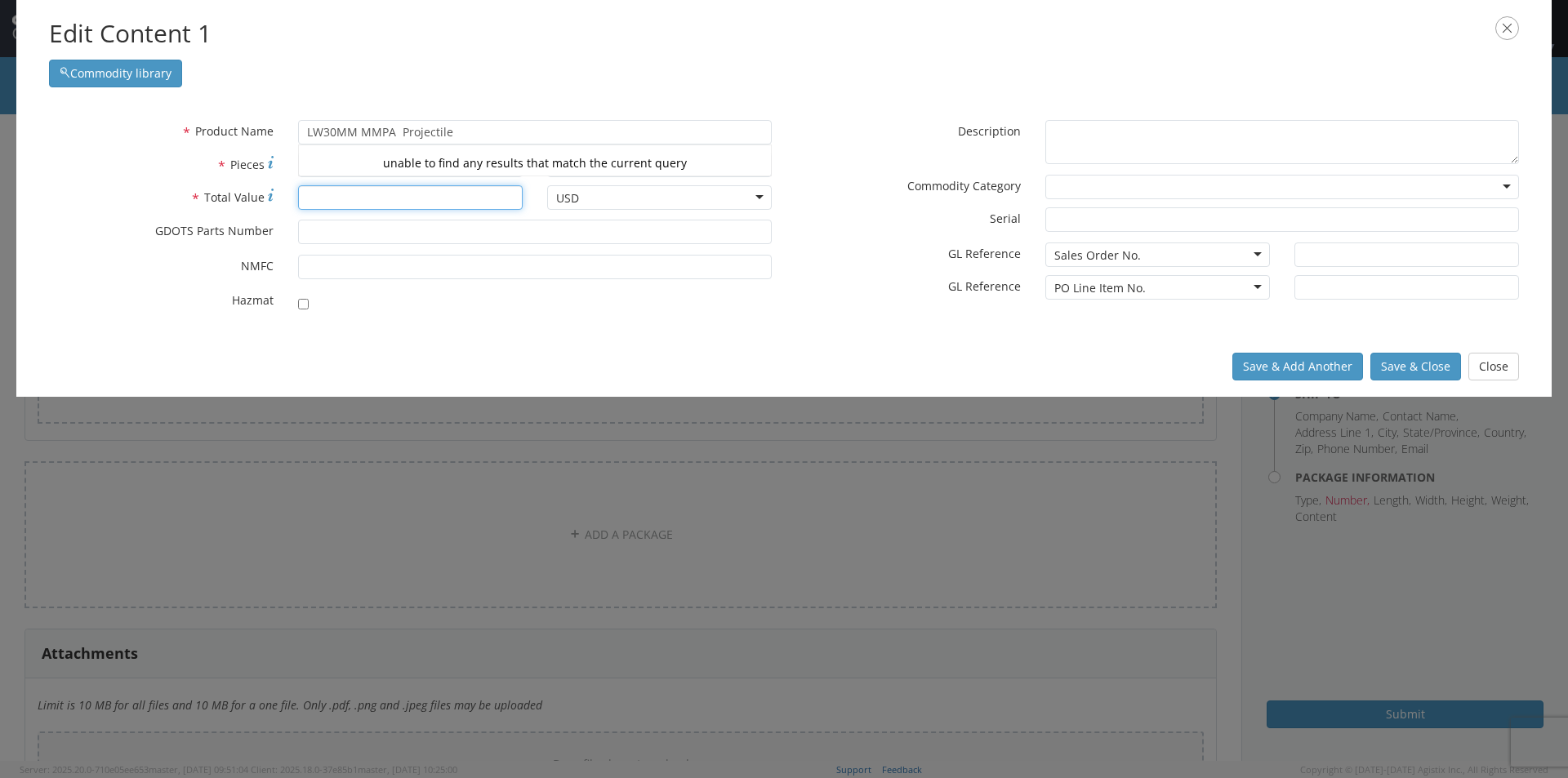
click at [329, 193] on input "* Total Value" at bounding box center [410, 197] width 224 height 25
click at [333, 166] on input "* Pieces" at bounding box center [410, 165] width 224 height 25
type input "2650"
click at [372, 188] on input "* Total Value" at bounding box center [410, 197] width 224 height 25
type input "46799"
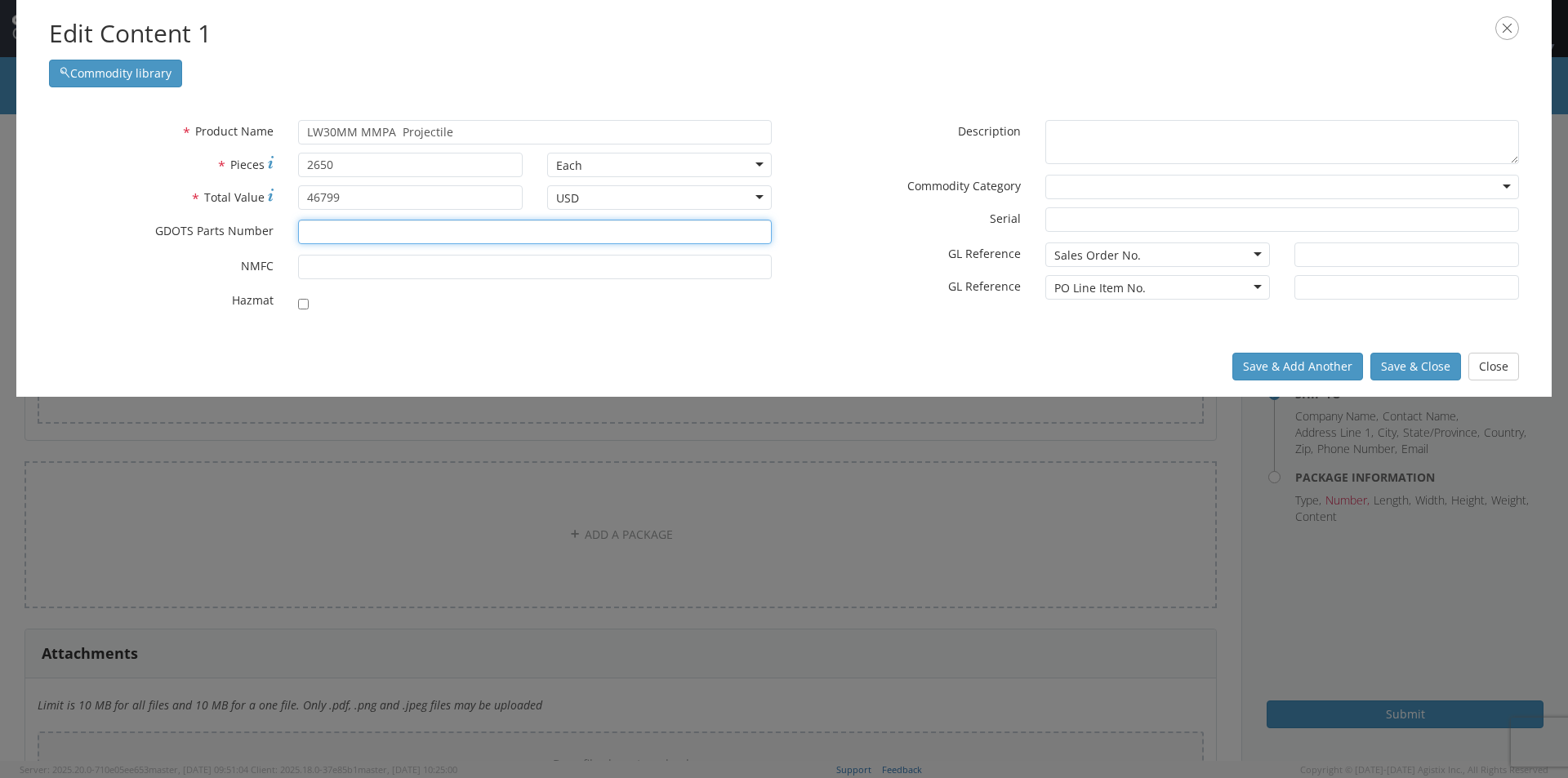
click at [352, 233] on input "* GDOTS Parts Number" at bounding box center [534, 231] width 474 height 25
type input "13106816 XO"
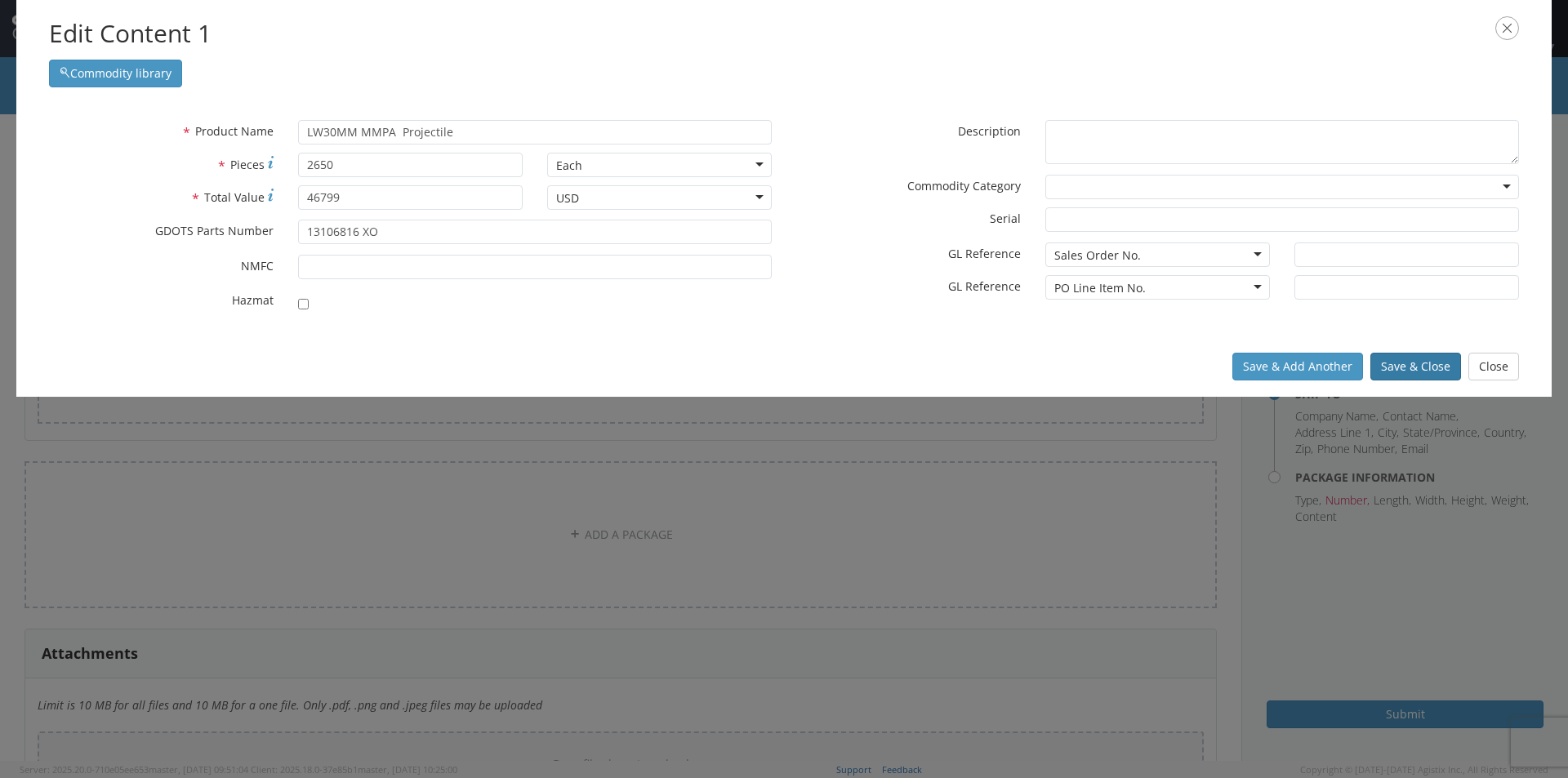
click at [1418, 368] on button "Save & Close" at bounding box center [1416, 366] width 90 height 28
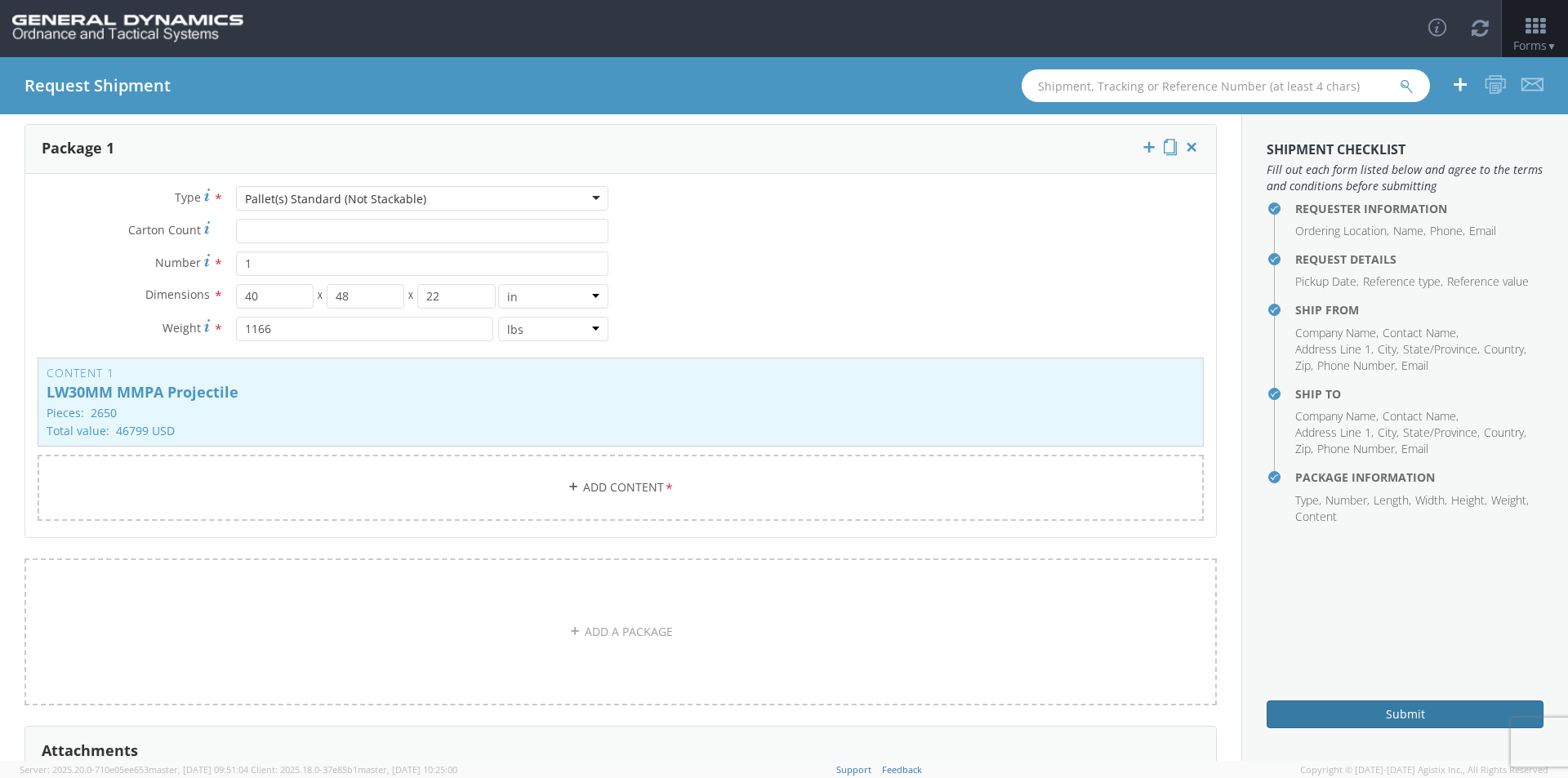
click at [1396, 711] on button "Submit" at bounding box center [1405, 714] width 277 height 28
